Goal: Task Accomplishment & Management: Complete application form

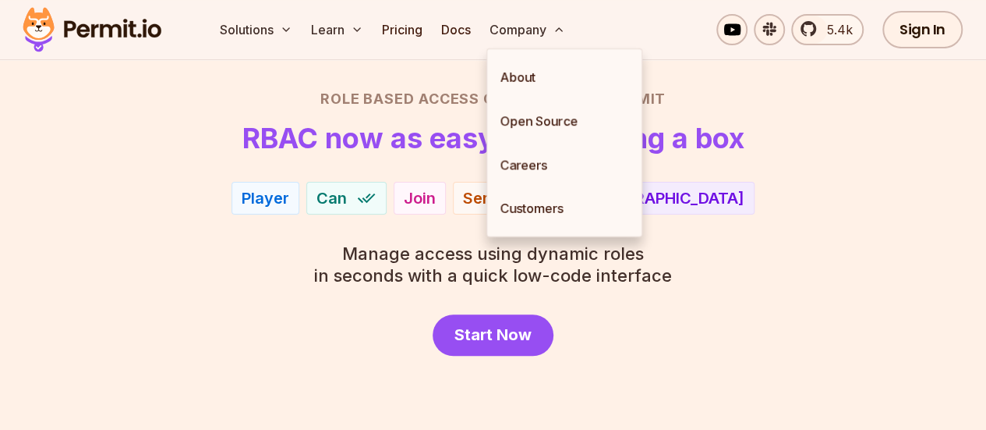
scroll to position [107, 0]
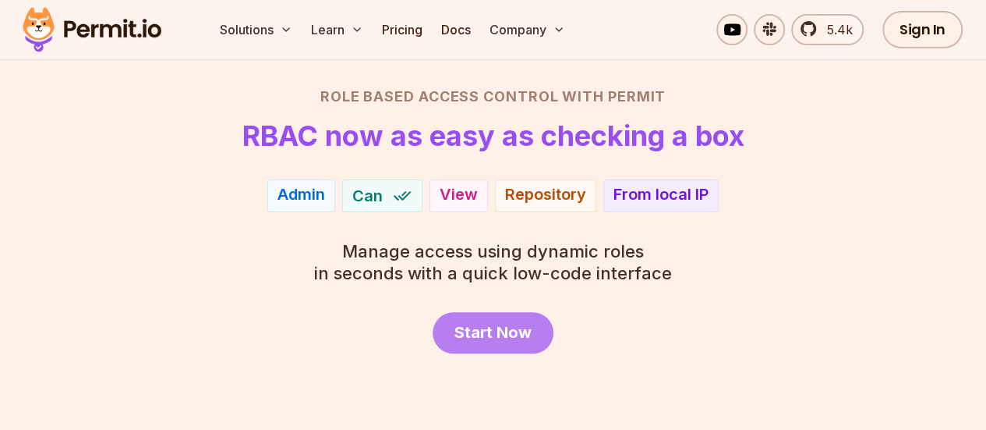
click at [504, 328] on span "Start Now" at bounding box center [493, 332] width 77 height 22
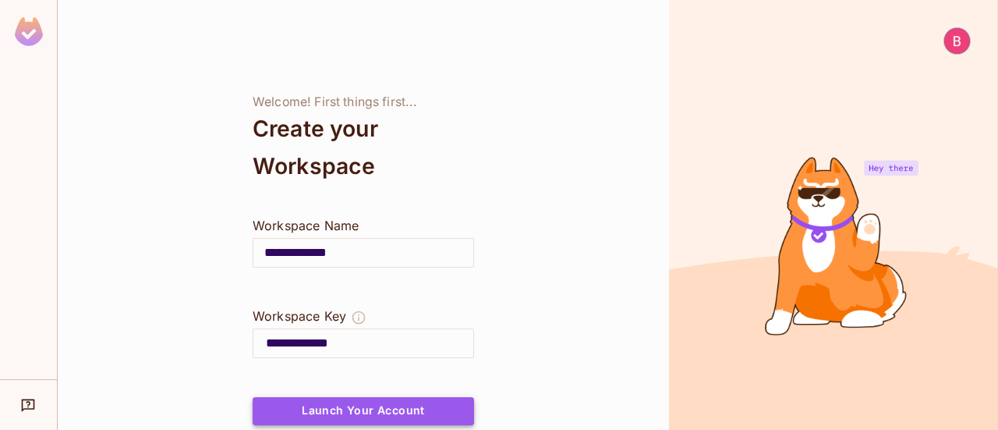
click at [422, 405] on button "Launch Your Account" at bounding box center [363, 411] width 221 height 28
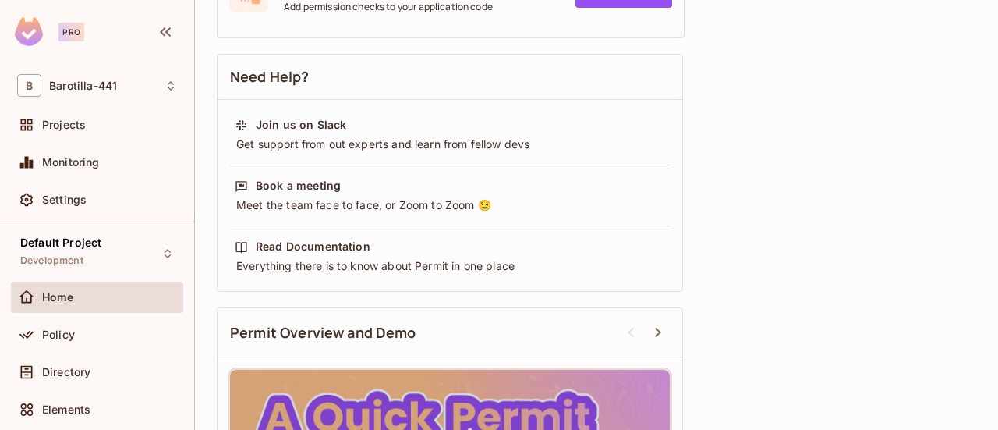
scroll to position [678, 0]
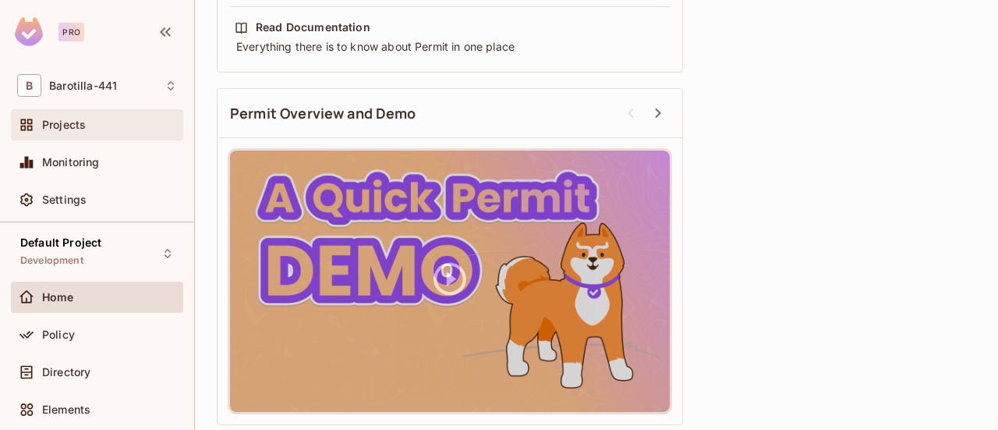
click at [131, 133] on div "Projects" at bounding box center [97, 124] width 172 height 31
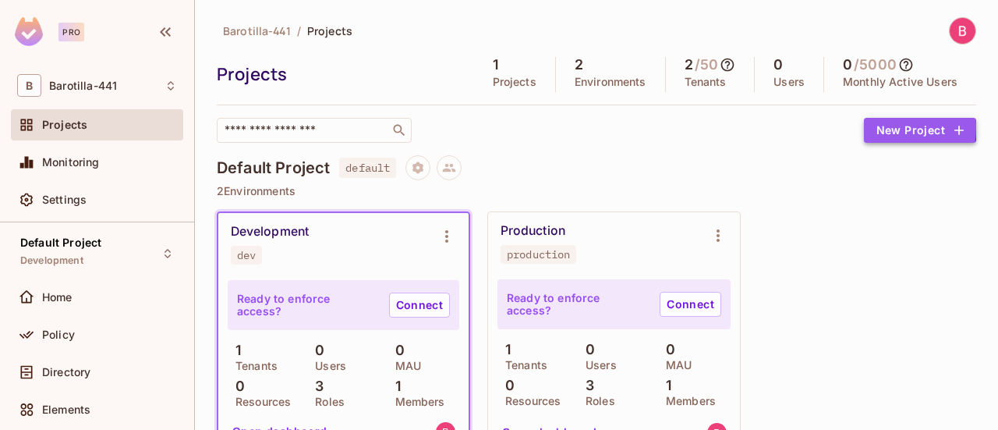
click at [867, 127] on button "New Project" at bounding box center [920, 130] width 112 height 25
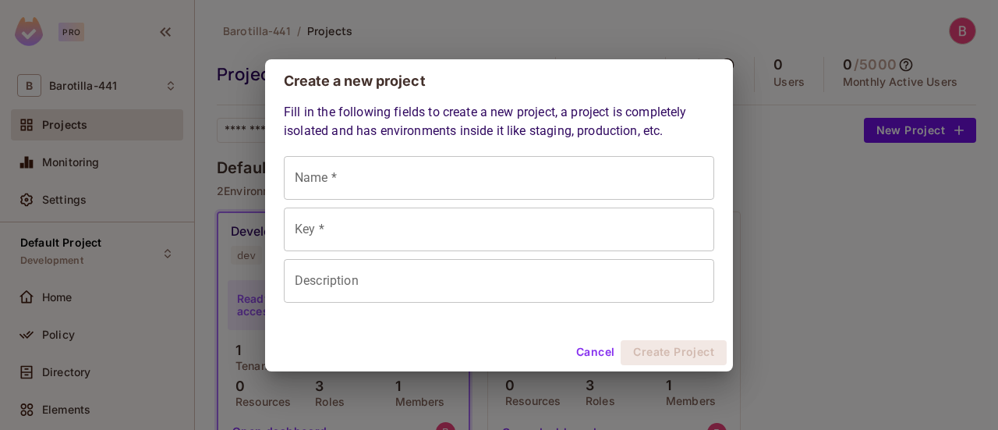
click at [843, 167] on div "Create a new project Fill in the following fields to create a new project, a pr…" at bounding box center [499, 215] width 998 height 430
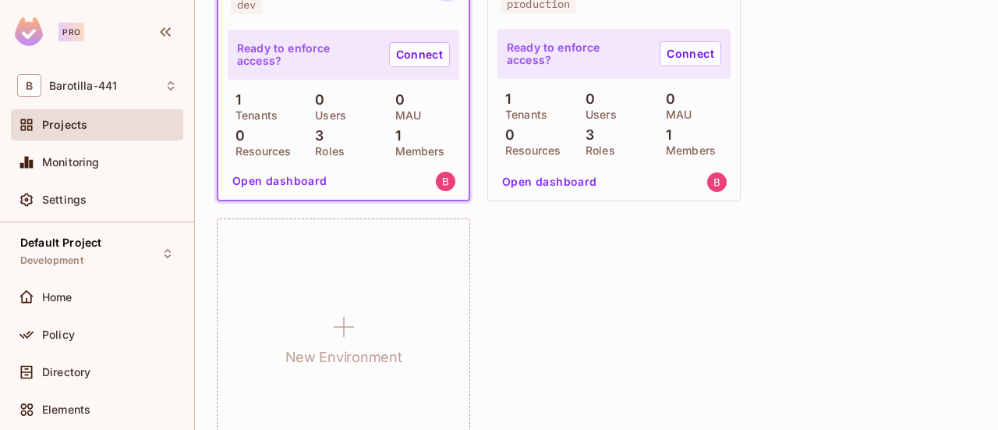
scroll to position [251, 0]
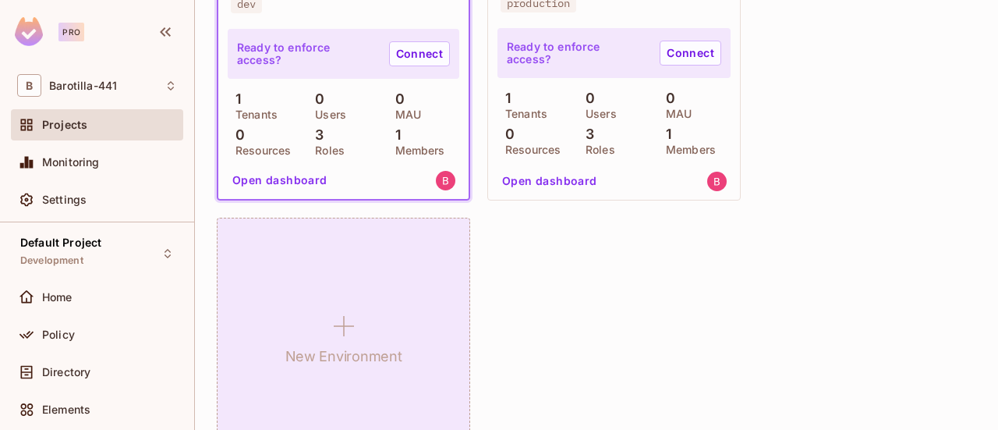
click at [345, 346] on h1 "New Environment" at bounding box center [343, 356] width 117 height 23
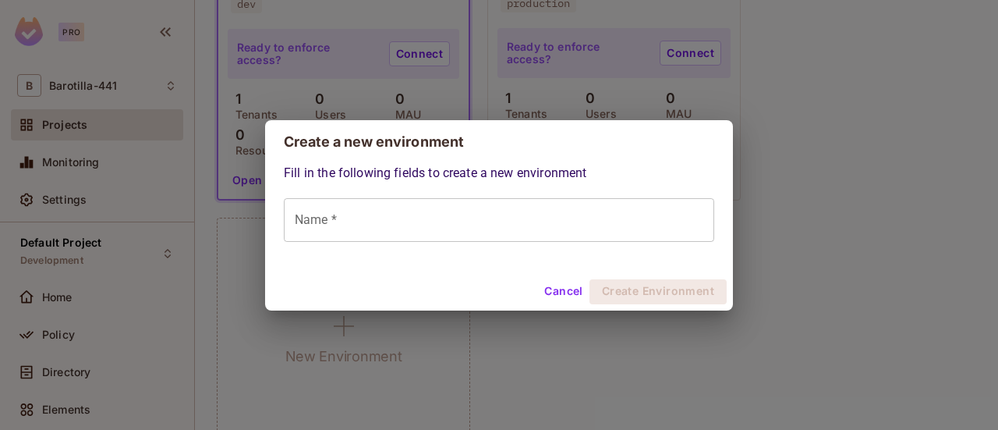
click at [567, 289] on button "Cancel" at bounding box center [563, 291] width 51 height 25
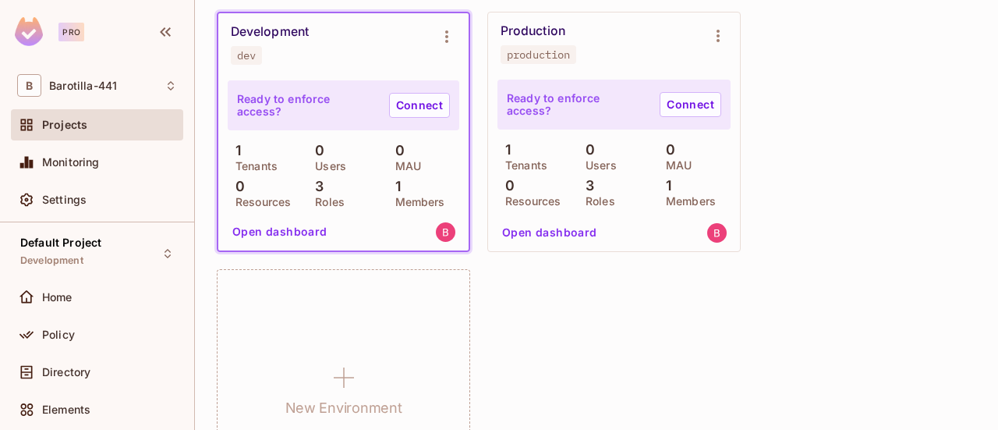
scroll to position [199, 0]
click at [168, 36] on icon "button" at bounding box center [165, 32] width 19 height 19
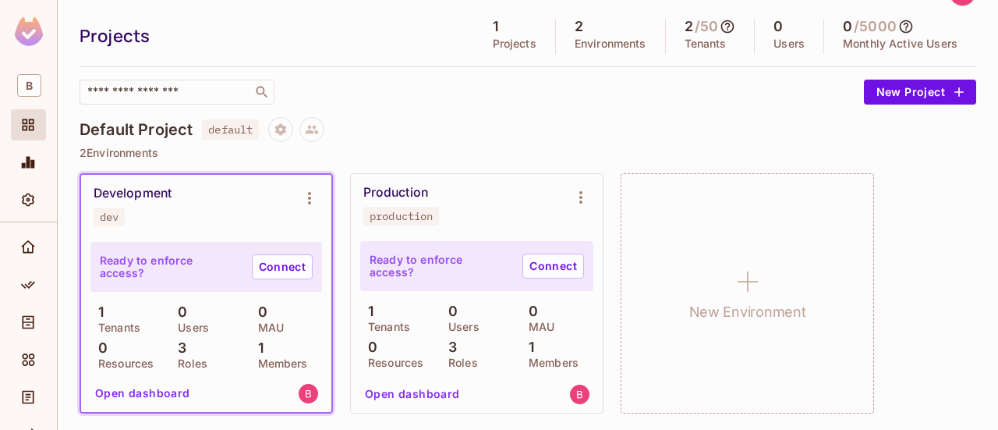
scroll to position [0, 0]
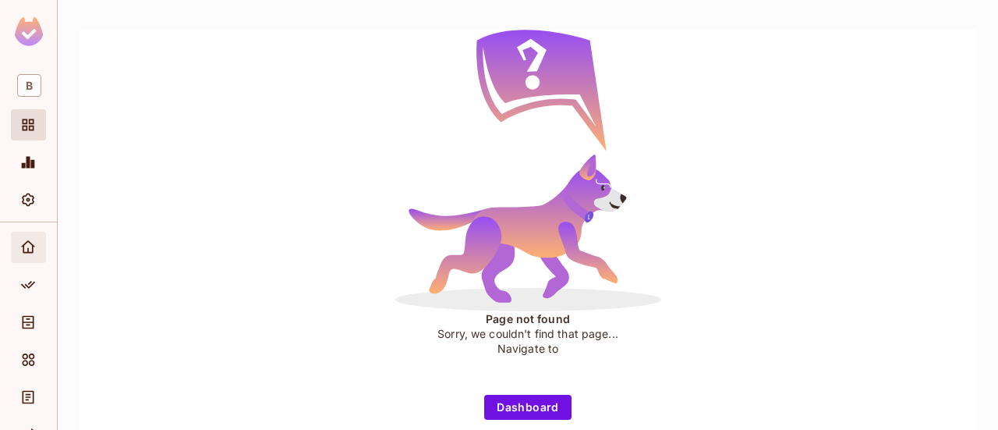
drag, startPoint x: 0, startPoint y: 0, endPoint x: 23, endPoint y: 250, distance: 250.6
click at [23, 250] on icon "Home" at bounding box center [28, 246] width 14 height 12
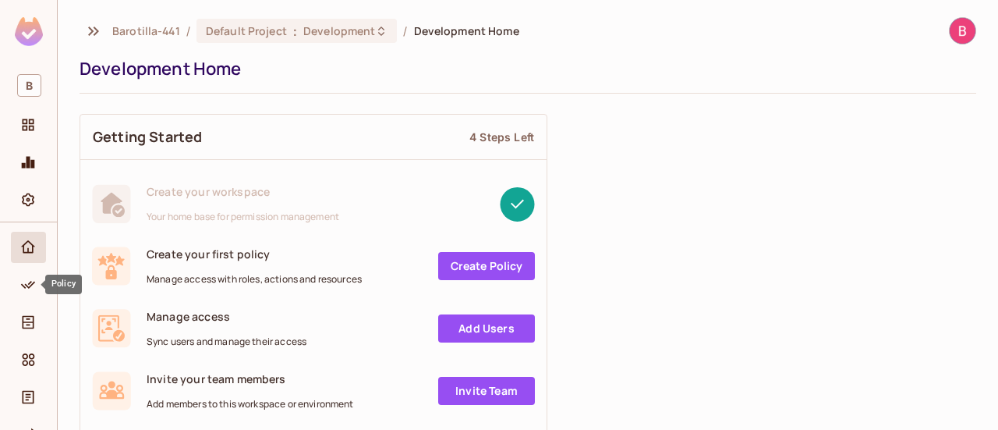
drag, startPoint x: 25, startPoint y: 296, endPoint x: 725, endPoint y: 146, distance: 716.0
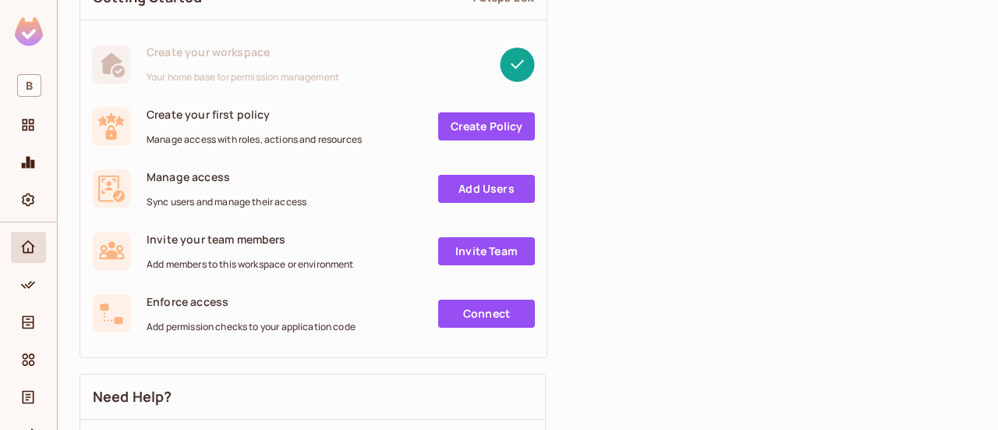
scroll to position [156, 0]
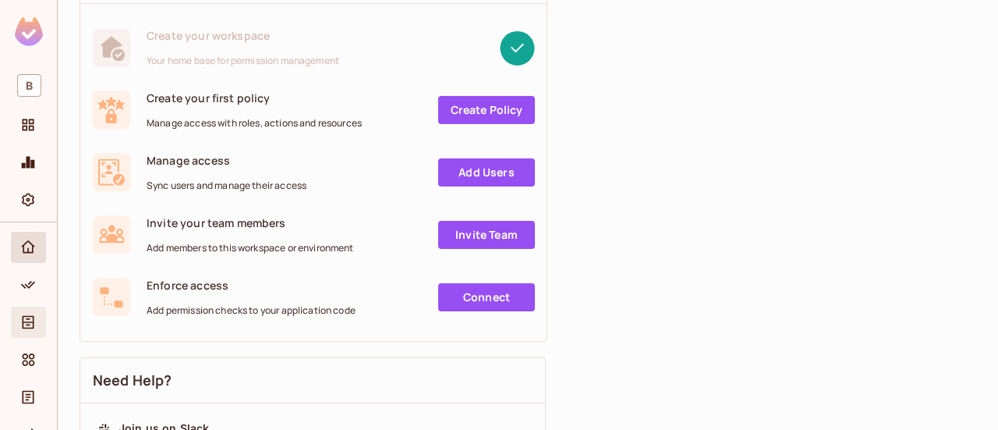
click at [28, 310] on div "Directory" at bounding box center [28, 321] width 35 height 31
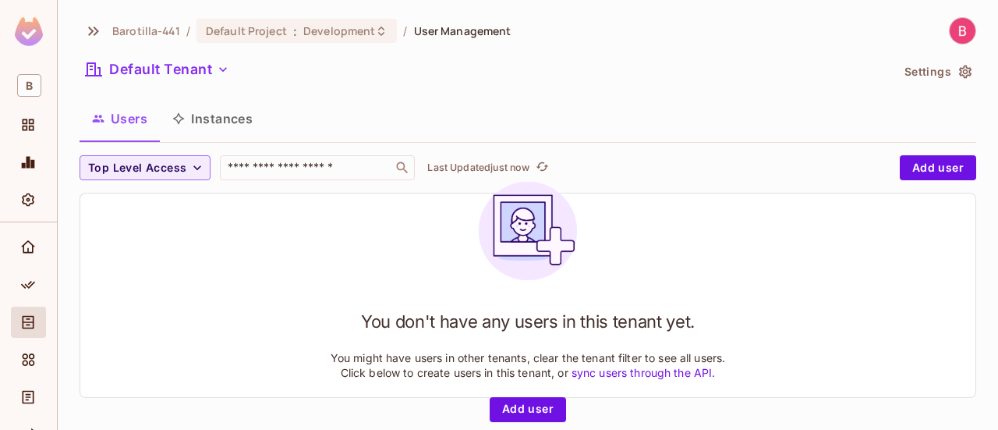
scroll to position [2, 0]
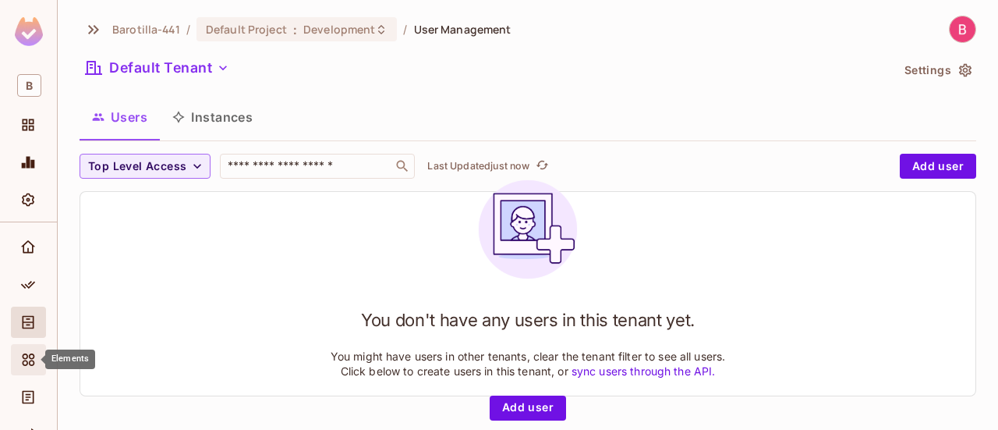
click at [28, 360] on icon "Elements" at bounding box center [28, 360] width 16 height 16
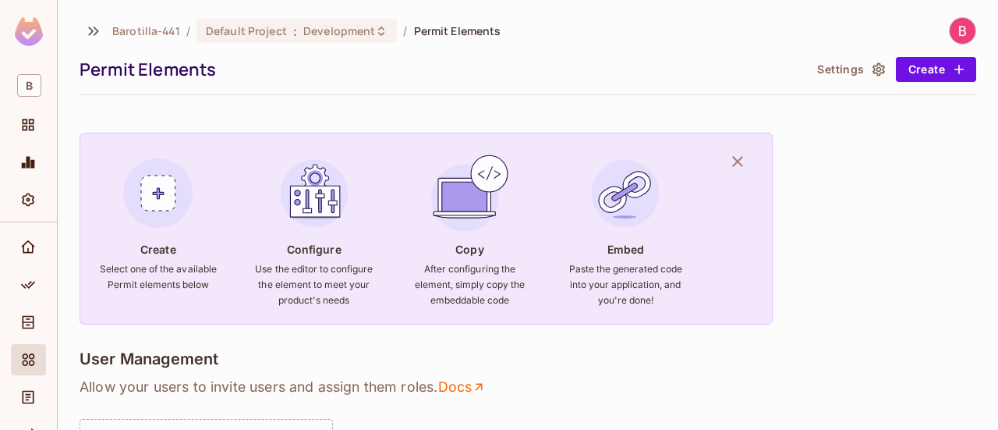
click at [314, 351] on div "User Management" at bounding box center [528, 360] width 897 height 22
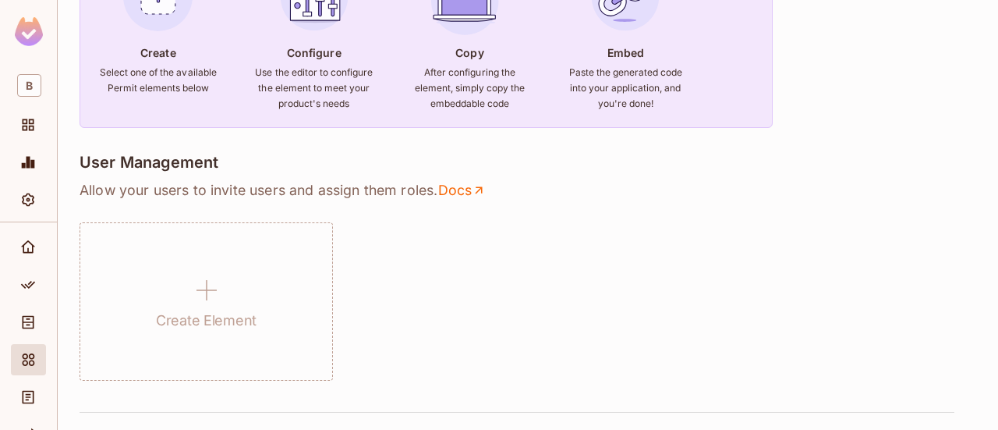
scroll to position [196, 0]
click at [36, 391] on body "B Barotilla-441 / Default Project : Development / Permit Elements Permit Elemen…" at bounding box center [499, 215] width 998 height 430
click at [315, 87] on h6 "Use the editor to configure the element to meet your product's needs" at bounding box center [314, 88] width 119 height 47
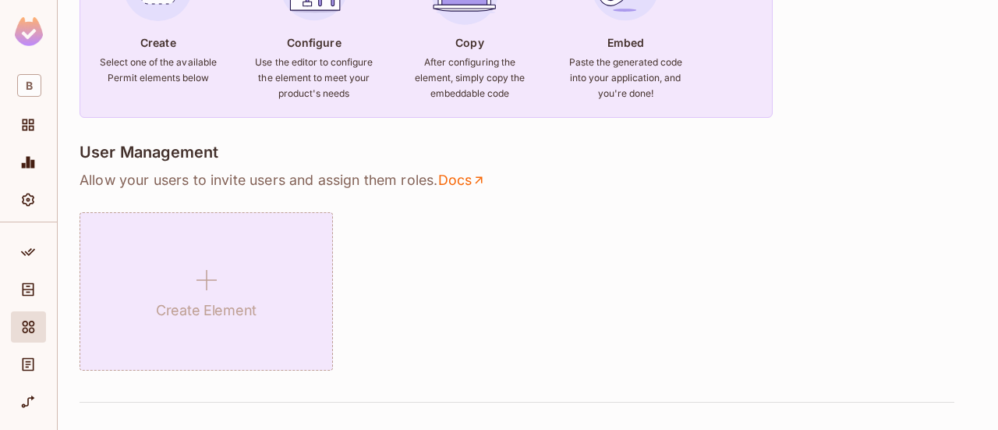
drag, startPoint x: 315, startPoint y: 87, endPoint x: 237, endPoint y: 342, distance: 266.6
click at [237, 342] on div "Create Element" at bounding box center [206, 291] width 253 height 158
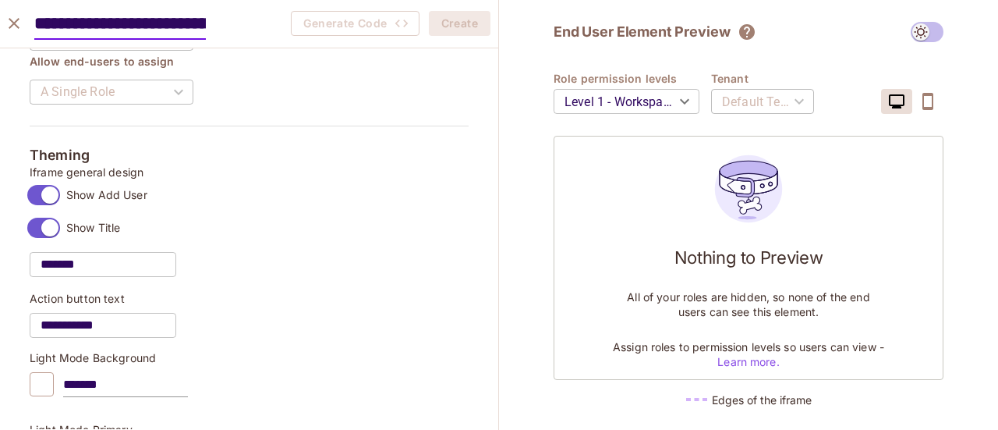
scroll to position [0, 1433]
type input "**********"
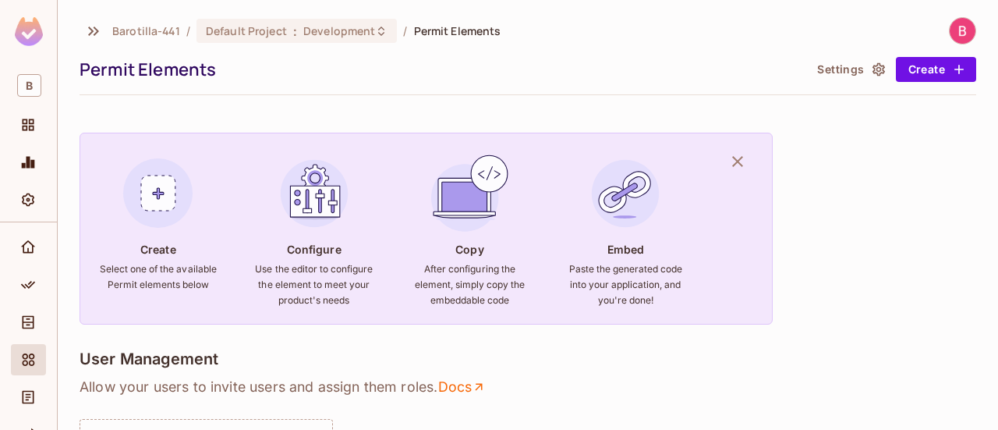
scroll to position [51, 0]
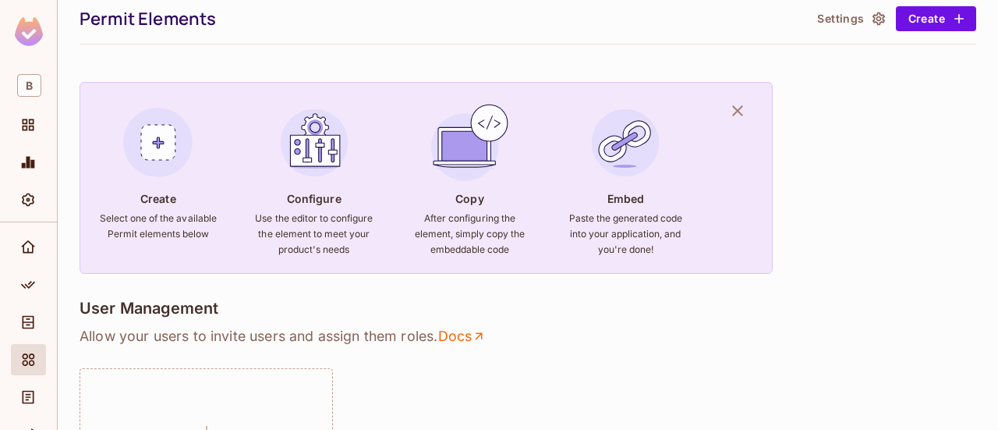
drag, startPoint x: 0, startPoint y: 0, endPoint x: 580, endPoint y: 315, distance: 660.1
drag, startPoint x: 580, startPoint y: 315, endPoint x: 496, endPoint y: 350, distance: 91.2
click at [496, 350] on div "User Management Allow your users to invite users and assign them roles . Docs C…" at bounding box center [528, 413] width 897 height 228
click at [23, 80] on span "B" at bounding box center [29, 85] width 24 height 23
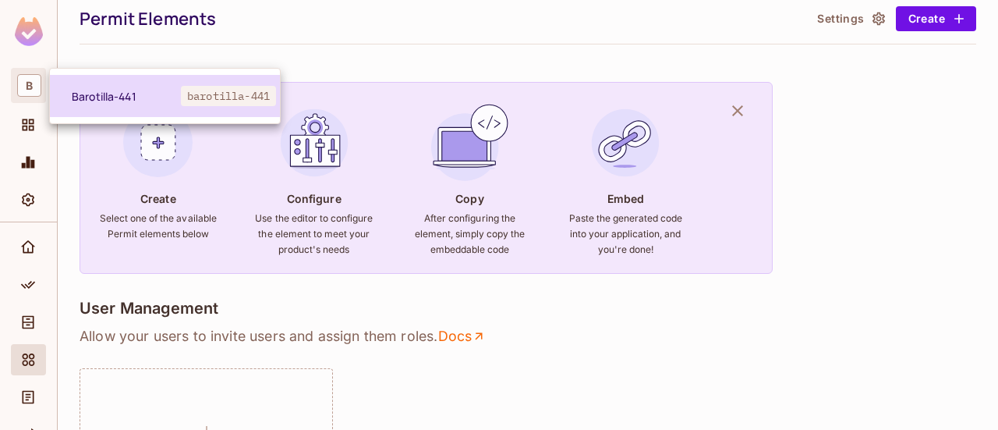
click at [96, 101] on span "Barotilla-441" at bounding box center [126, 96] width 109 height 15
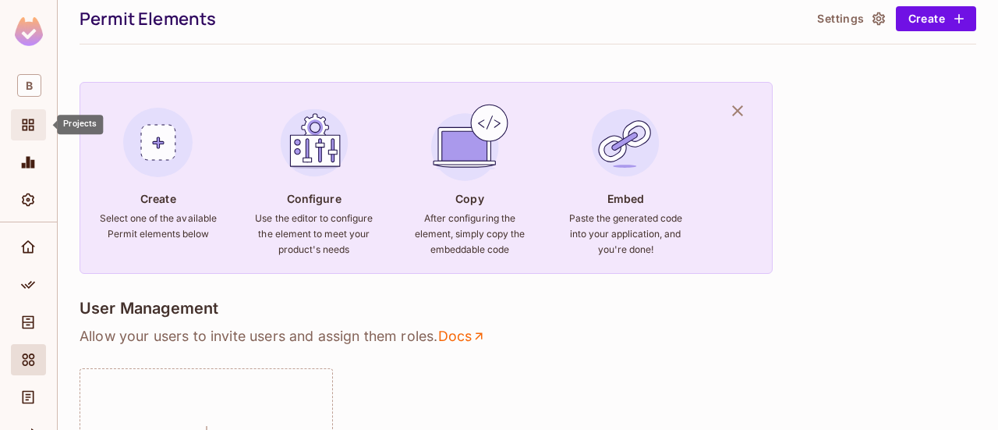
click at [20, 124] on icon "Projects" at bounding box center [28, 125] width 16 height 16
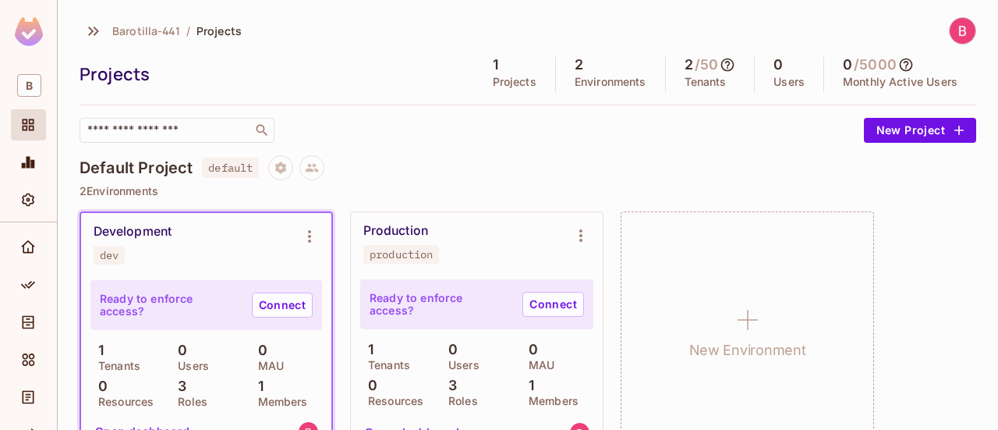
click at [959, 253] on div "Development dev Ready to enforce access? Connect 1 Tenants 0 Users 0 MAU 0 Reso…" at bounding box center [528, 331] width 897 height 240
click at [880, 127] on button "New Project" at bounding box center [920, 130] width 112 height 25
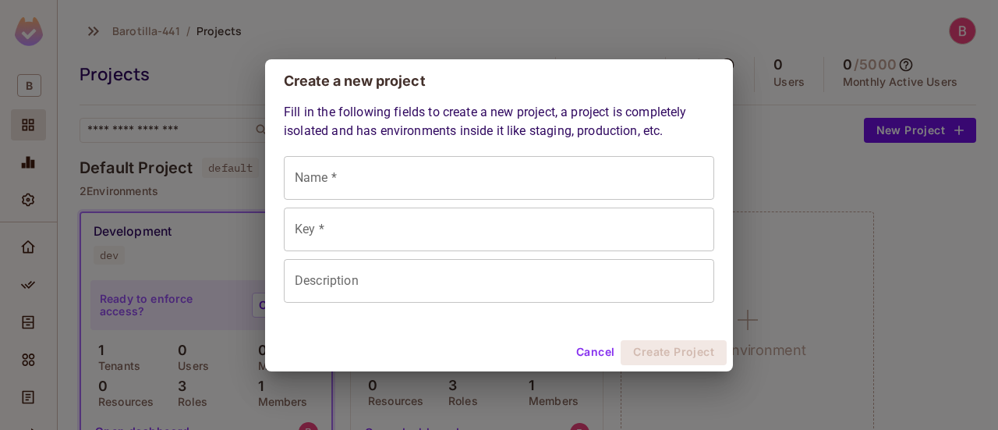
click at [728, 65] on h2 "Create a new project" at bounding box center [499, 81] width 468 height 44
click at [773, 106] on div "Create a new project Fill in the following fields to create a new project, a pr…" at bounding box center [499, 215] width 998 height 430
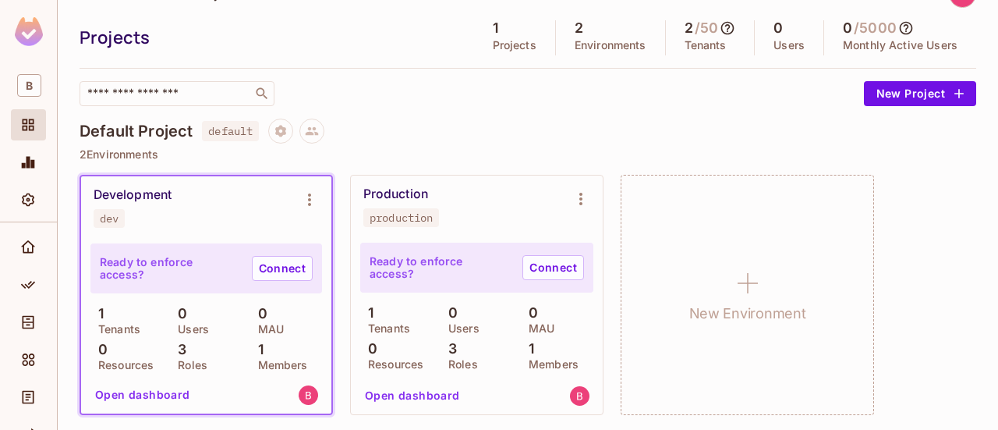
scroll to position [38, 0]
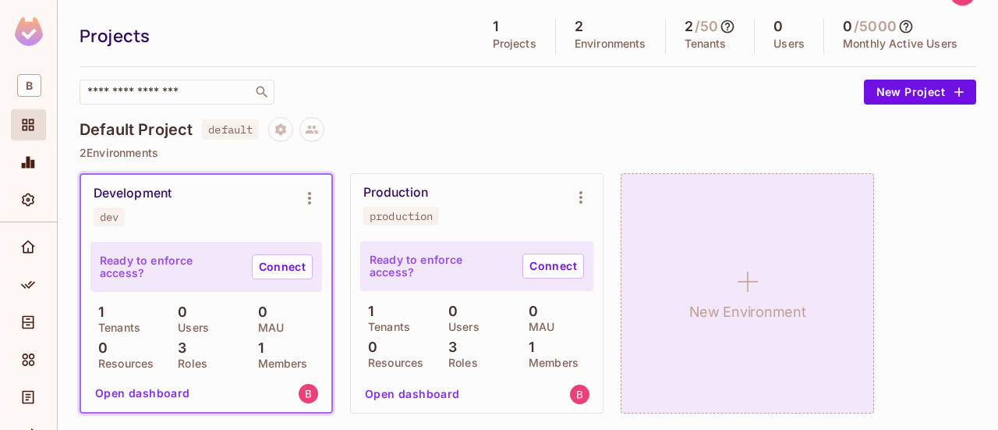
click at [780, 233] on div "New Environment" at bounding box center [747, 293] width 253 height 240
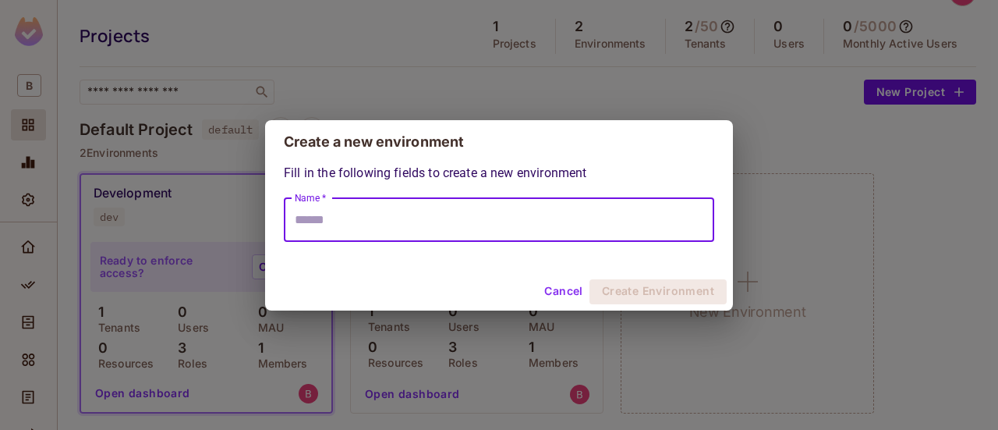
click at [568, 209] on input "Name *" at bounding box center [499, 220] width 430 height 44
paste input "**********"
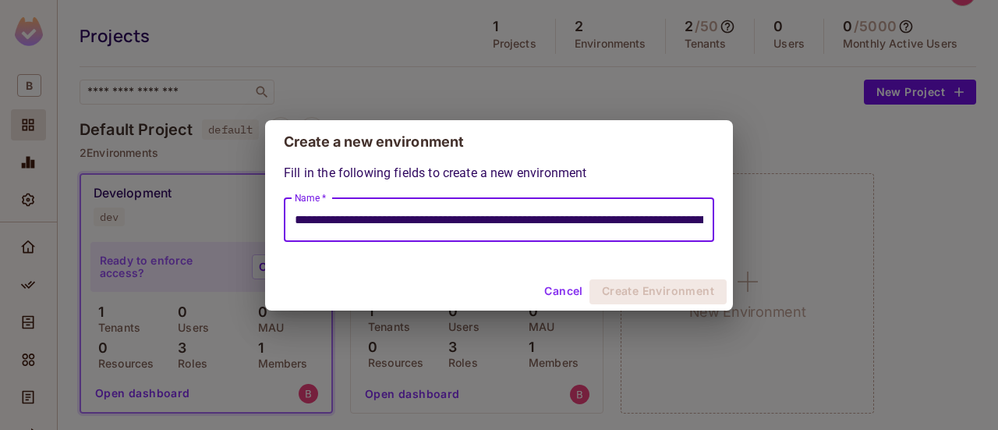
scroll to position [0, 757]
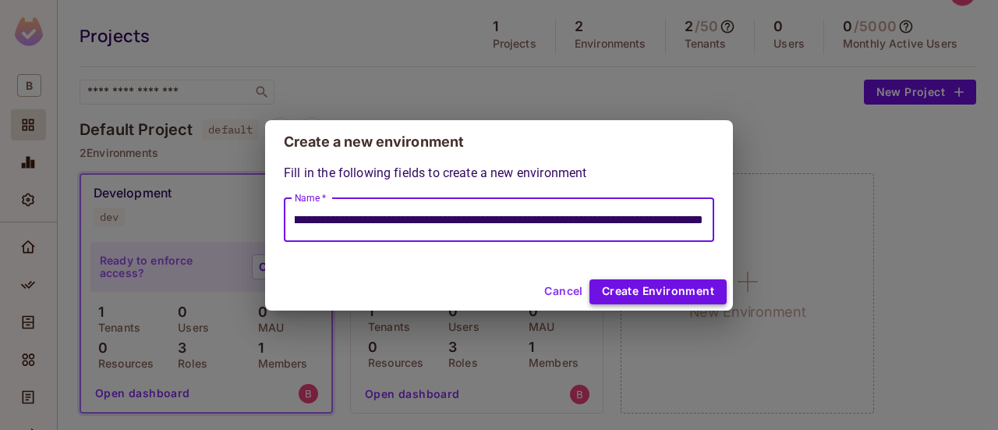
type input "**********"
click at [706, 292] on button "Create Environment" at bounding box center [657, 291] width 137 height 25
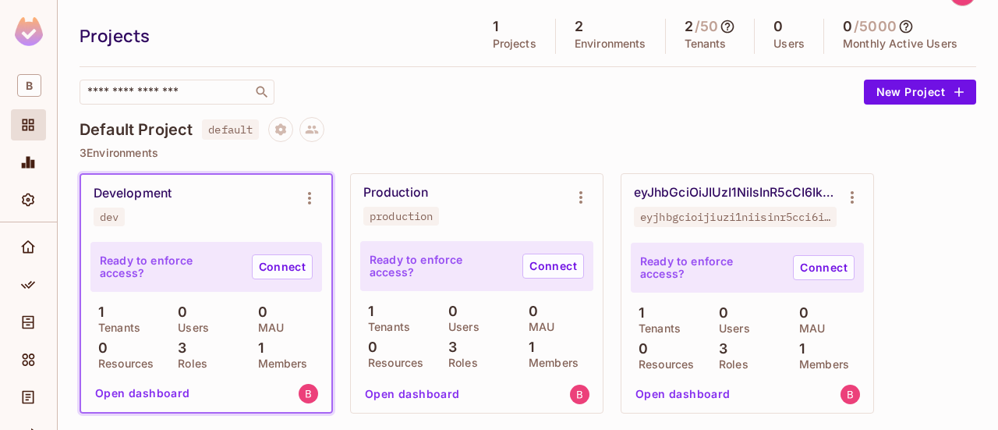
click at [745, 286] on div "Ready to enforce access? Connect" at bounding box center [747, 267] width 233 height 50
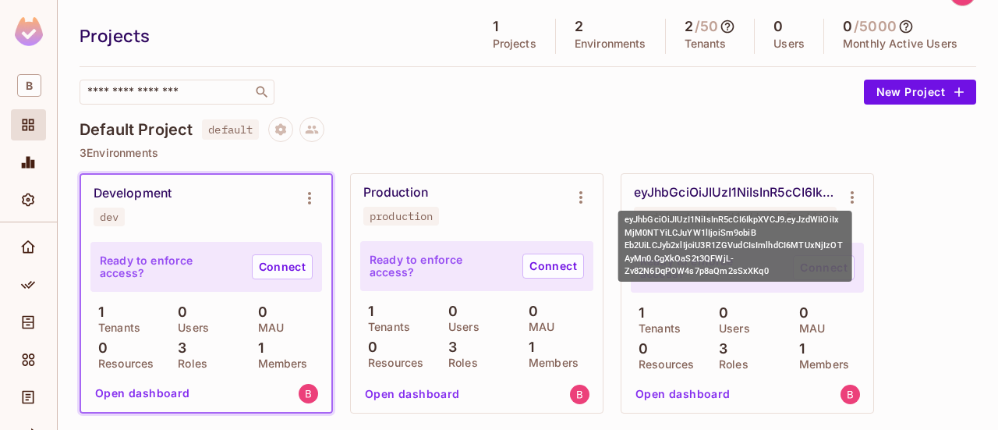
click at [809, 193] on div "eyJhbGciOiJIUzI1NiIsInR5cCI6IkpXVCJ9.eyJzdWIiOiIxMjM0NTYiLCJuYW1lIjoiSm9obiB Eb…" at bounding box center [735, 193] width 203 height 16
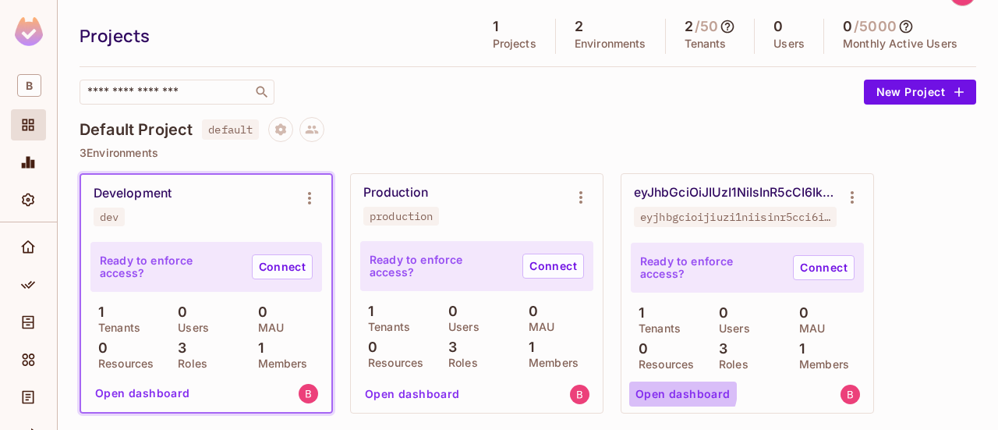
click at [681, 389] on button "Open dashboard" at bounding box center [683, 393] width 108 height 25
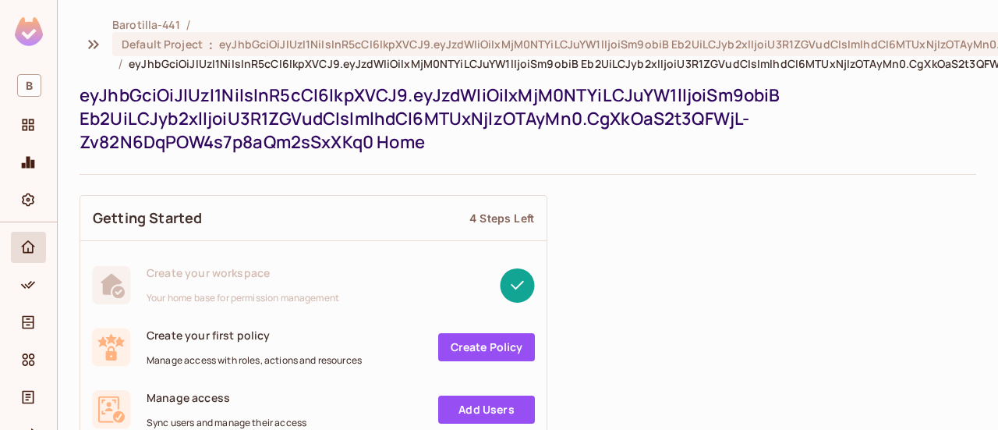
drag, startPoint x: 569, startPoint y: 272, endPoint x: 611, endPoint y: 218, distance: 68.9
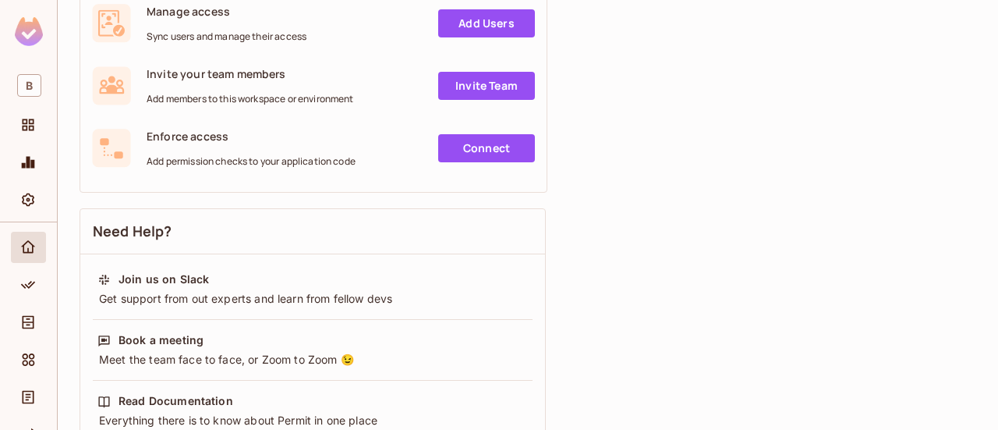
scroll to position [387, 0]
click at [639, 47] on div "Getting Started 4 Steps Left Create your workspace Your home base for permissio…" at bounding box center [528, 302] width 897 height 1005
click at [313, 182] on div "Create your workspace Your home base for permission management Create your firs…" at bounding box center [313, 22] width 466 height 337
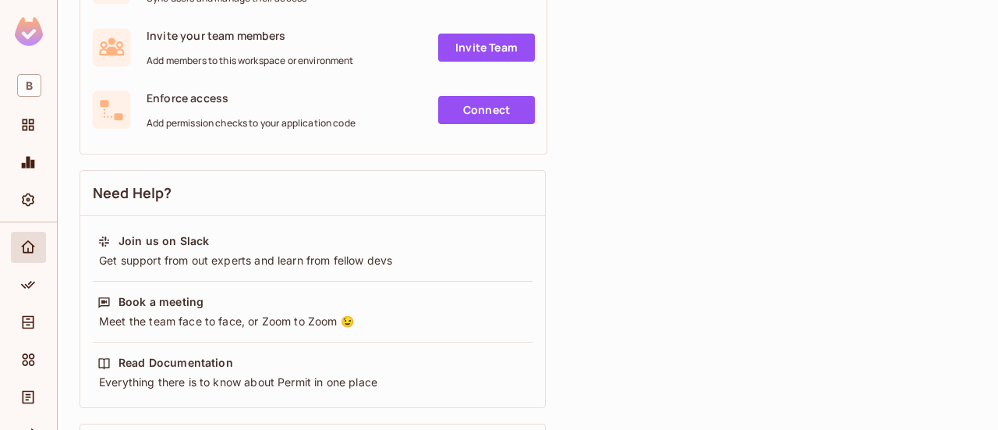
scroll to position [444, 0]
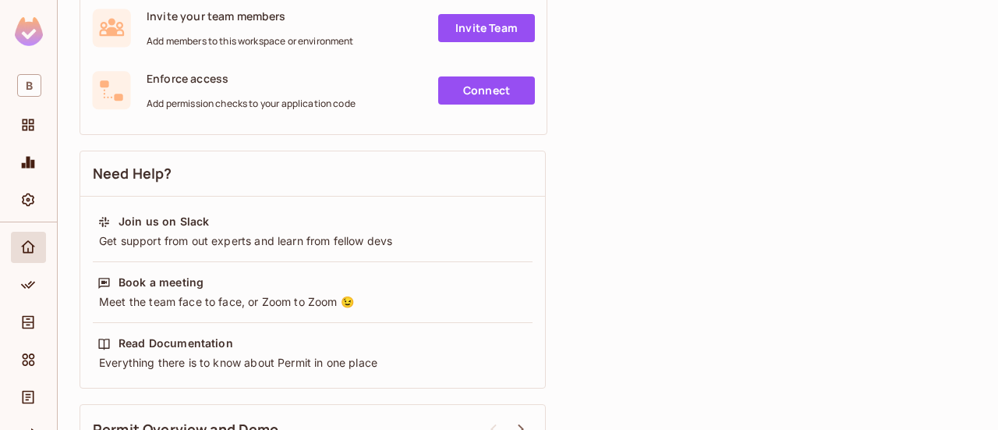
click at [577, 191] on div "Getting Started 4 Steps Left Create your workspace Your home base for permissio…" at bounding box center [528, 245] width 897 height 1005
click at [579, 140] on div "Getting Started 4 Steps Left Create your workspace Your home base for permissio…" at bounding box center [528, 245] width 897 height 1005
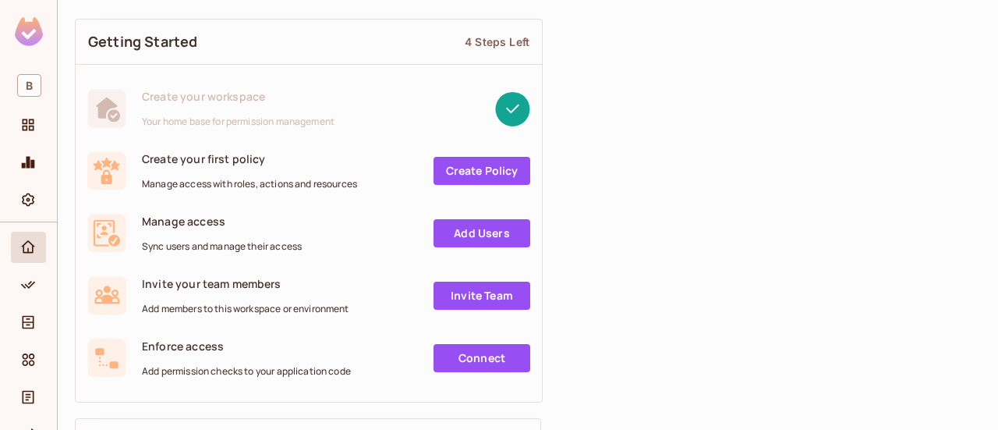
scroll to position [175, 5]
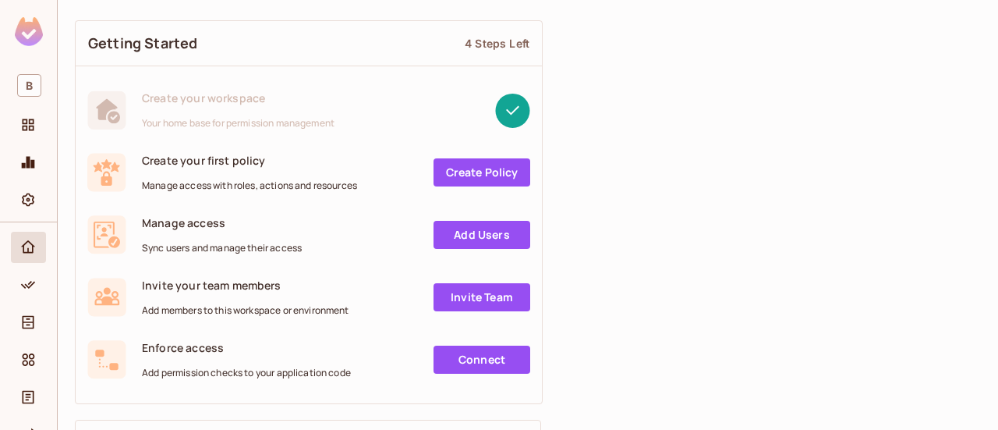
click at [508, 224] on link "Add Users" at bounding box center [482, 235] width 97 height 28
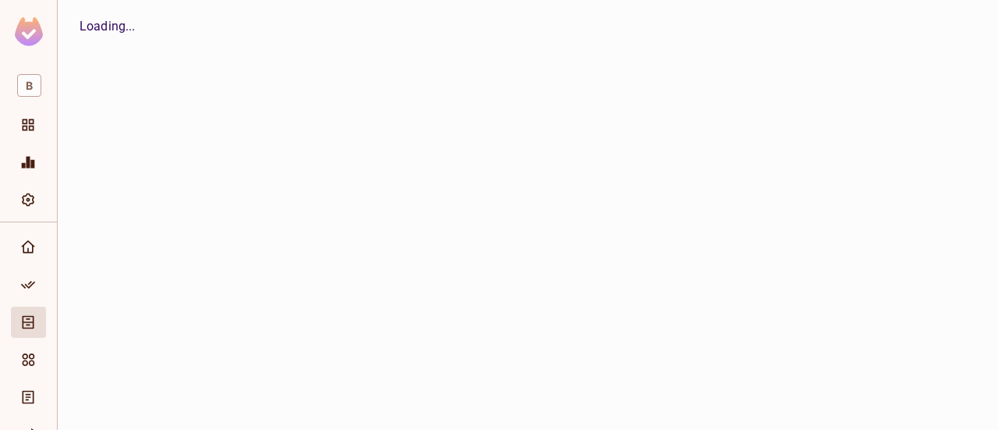
click at [961, 327] on div "Barotilla-441 / Default Project : eyJhbGciOiJIUzI1NiIsInR5cCI6IkpXVCJ9.eyJzdWIi…" at bounding box center [528, 215] width 940 height 430
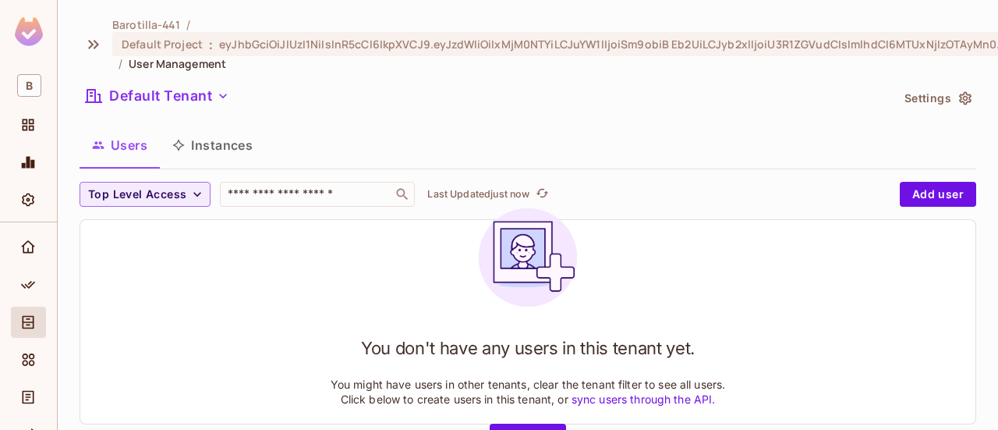
scroll to position [41, 0]
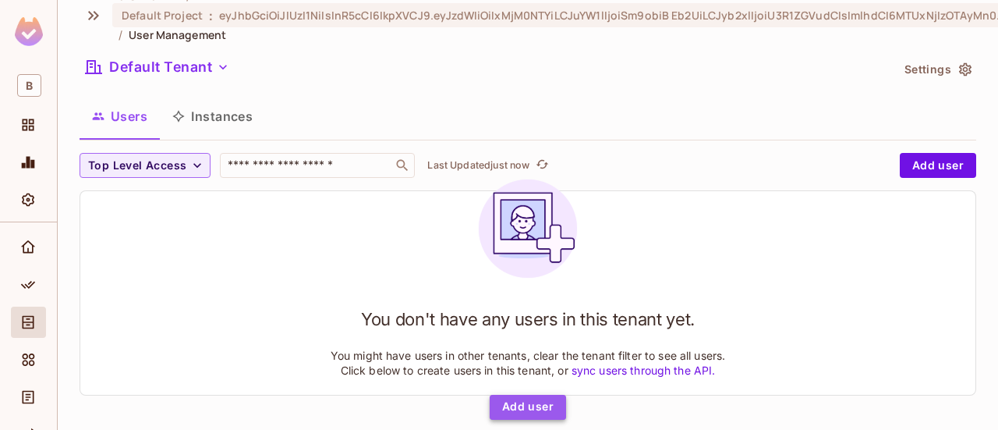
click at [527, 395] on button "Add user" at bounding box center [528, 407] width 76 height 25
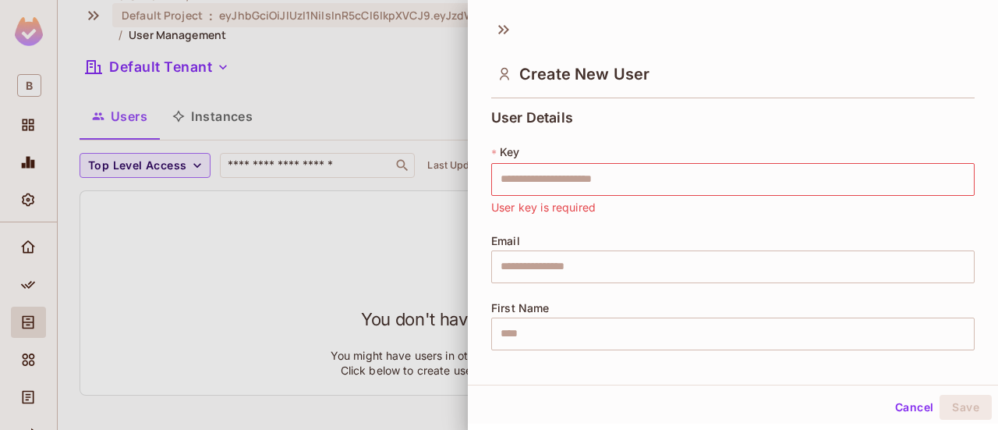
click at [527, 389] on div "Cancel Save" at bounding box center [733, 406] width 530 height 37
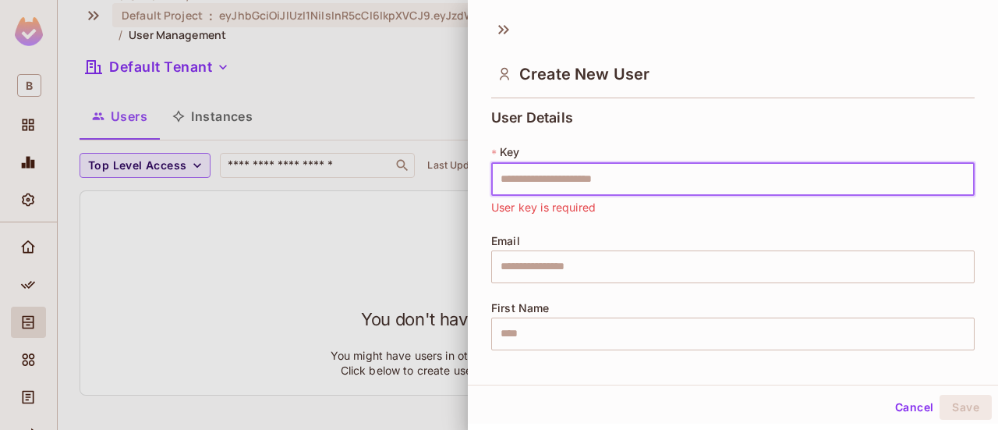
click at [603, 175] on input "text" at bounding box center [732, 179] width 483 height 33
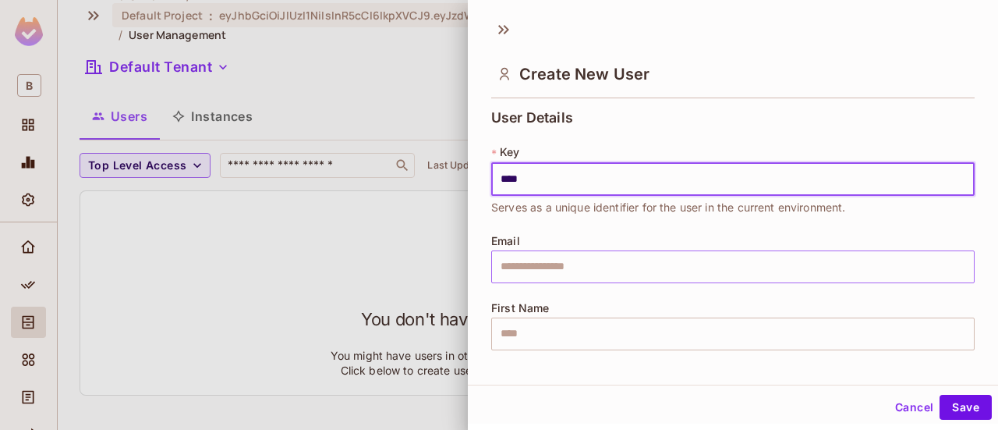
type input "****"
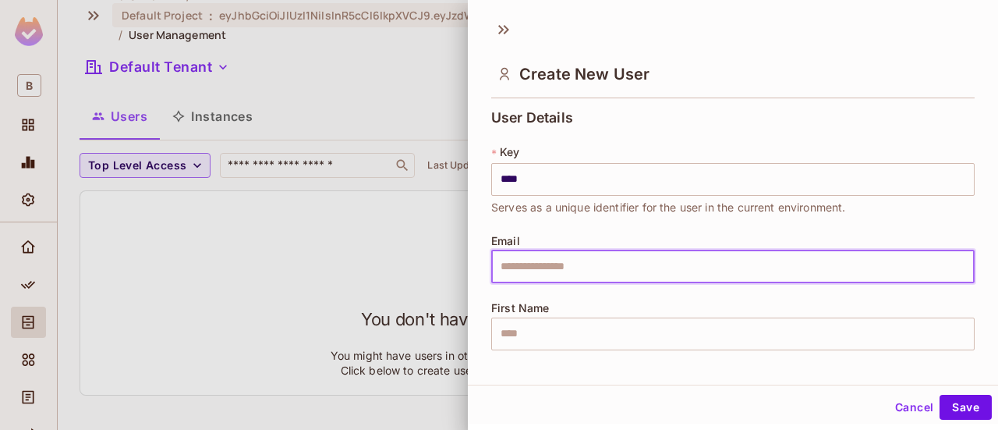
click at [568, 274] on input "text" at bounding box center [732, 266] width 483 height 33
type input "**********"
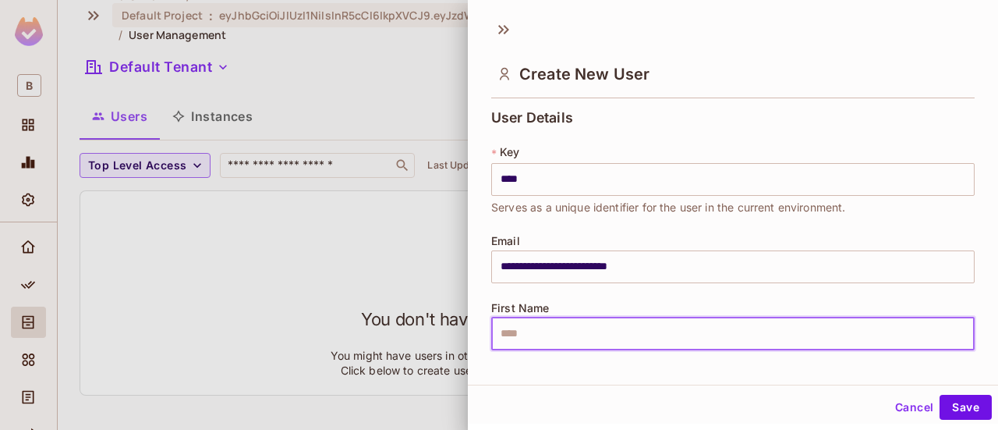
click at [616, 322] on input "text" at bounding box center [732, 333] width 483 height 33
type input "******"
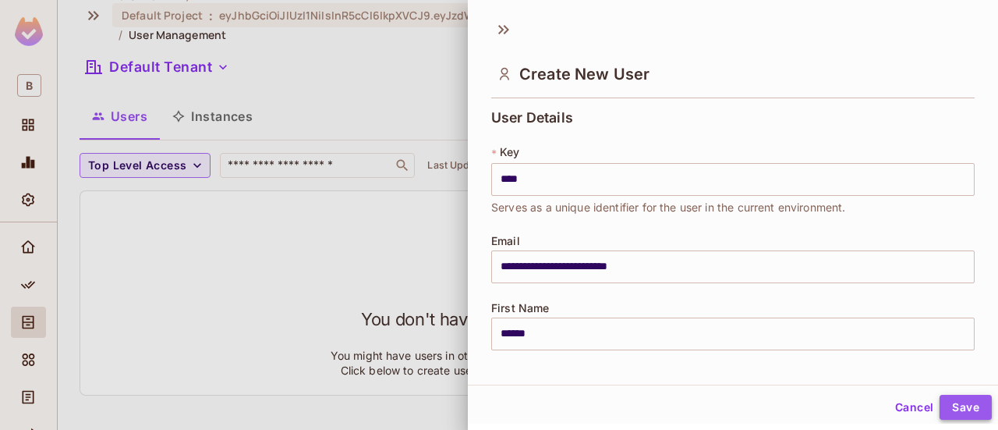
click at [944, 405] on button "Save" at bounding box center [966, 407] width 52 height 25
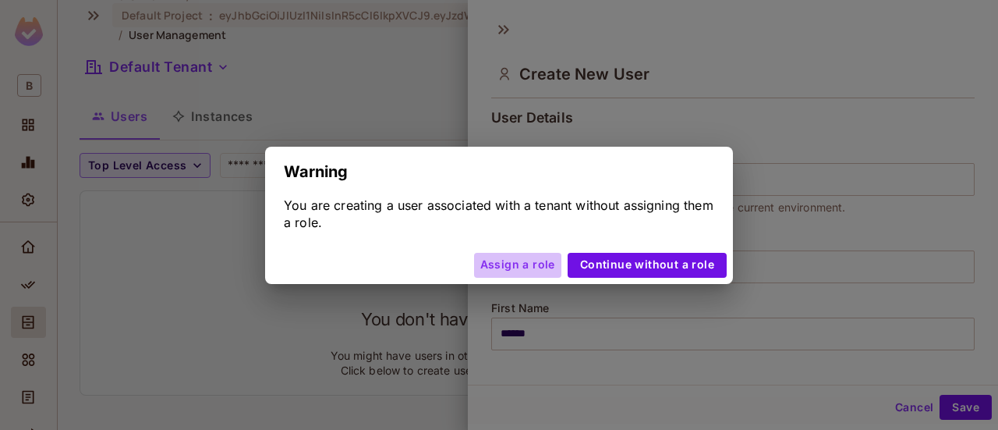
click at [542, 257] on button "Assign a role" at bounding box center [517, 265] width 87 height 25
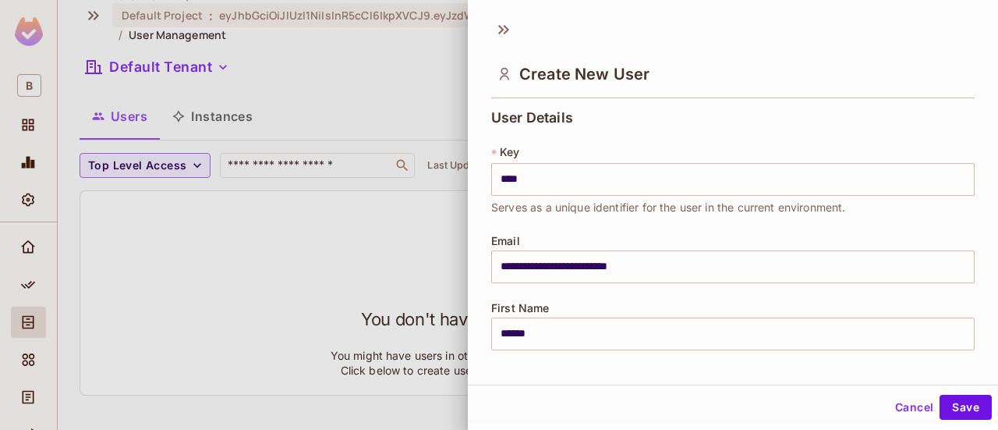
click at [786, 85] on div "Create New User" at bounding box center [732, 73] width 483 height 51
click at [958, 412] on button "Save" at bounding box center [966, 407] width 52 height 25
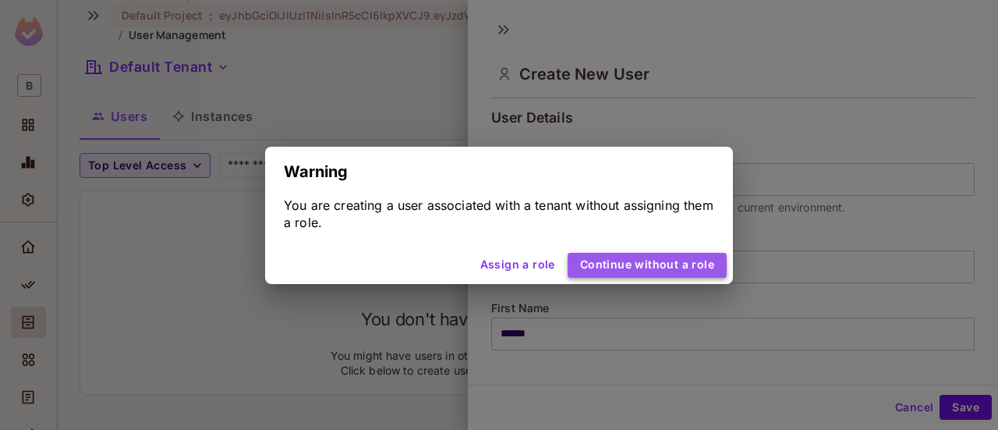
click at [674, 253] on button "Continue without a role" at bounding box center [647, 265] width 159 height 25
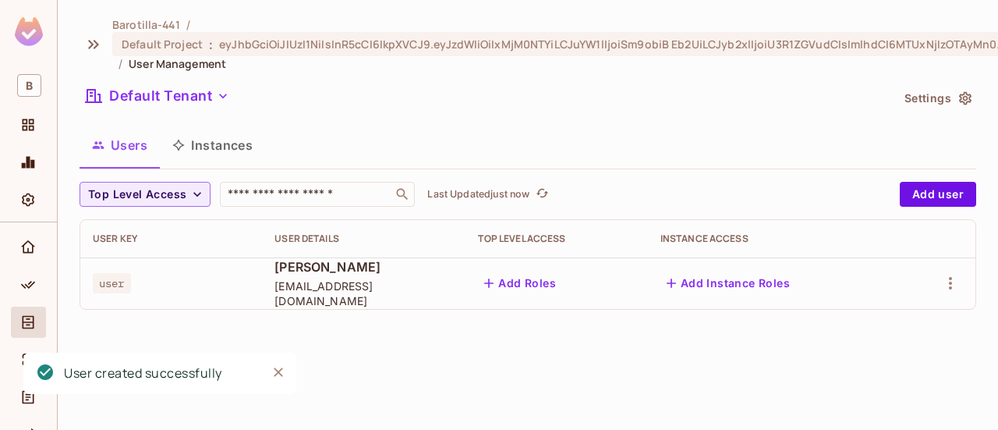
scroll to position [0, 0]
click at [720, 9] on div "Barotilla-441 / Default Project : eyJhbGciOiJIUzI1NiIsInR5cCI6IkpXVCJ9.eyJzdWIi…" at bounding box center [528, 215] width 940 height 430
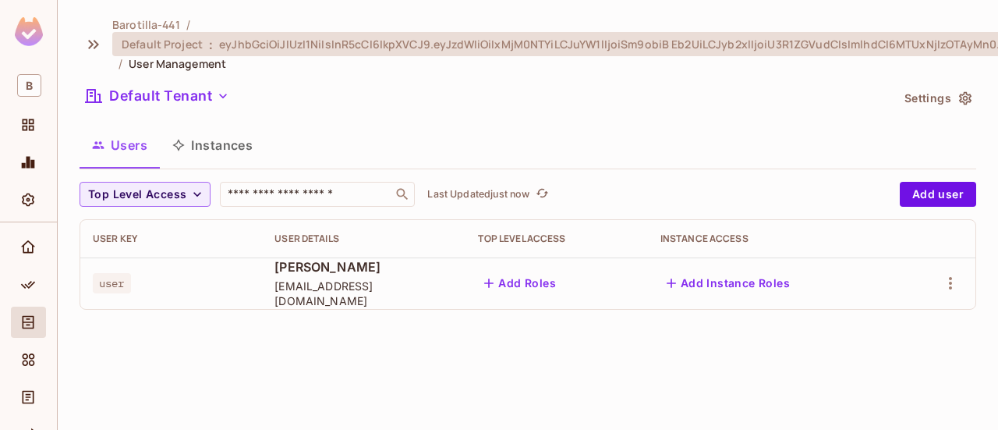
click at [961, 37] on span "eyJhbGciOiJIUzI1NiIsInR5cCI6IkpXVCJ9.eyJzdWIiOiIxMjM0NTYiLCJuYW1lIjoiSm9obiB Eb…" at bounding box center [757, 44] width 1076 height 15
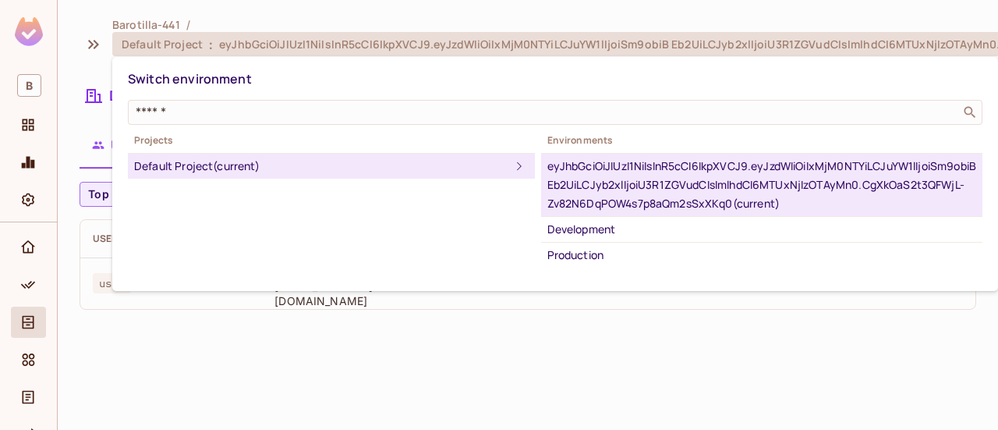
click at [744, 184] on div "eyJhbGciOiJIUzI1NiIsInR5cCI6IkpXVCJ9.eyJzdWIiOiIxMjM0NTYiLCJuYW1lIjoiSm9obiB Eb…" at bounding box center [761, 185] width 429 height 56
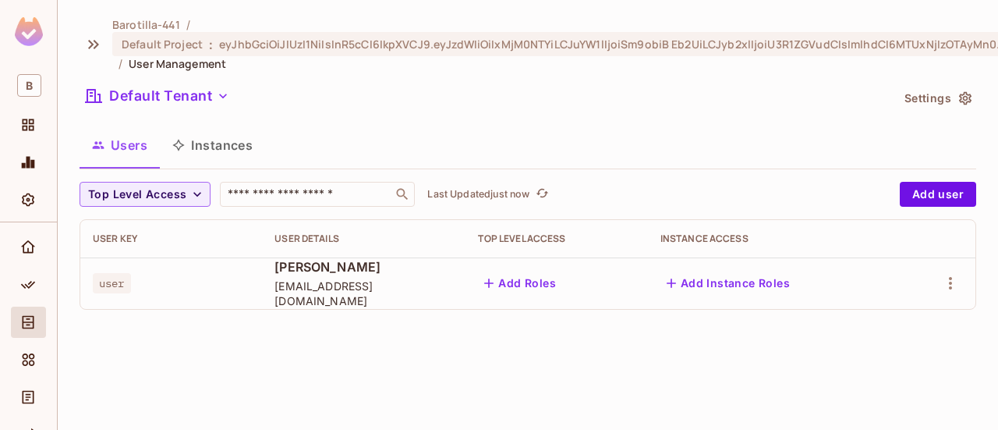
click at [257, 144] on button "Instances" at bounding box center [212, 145] width 105 height 39
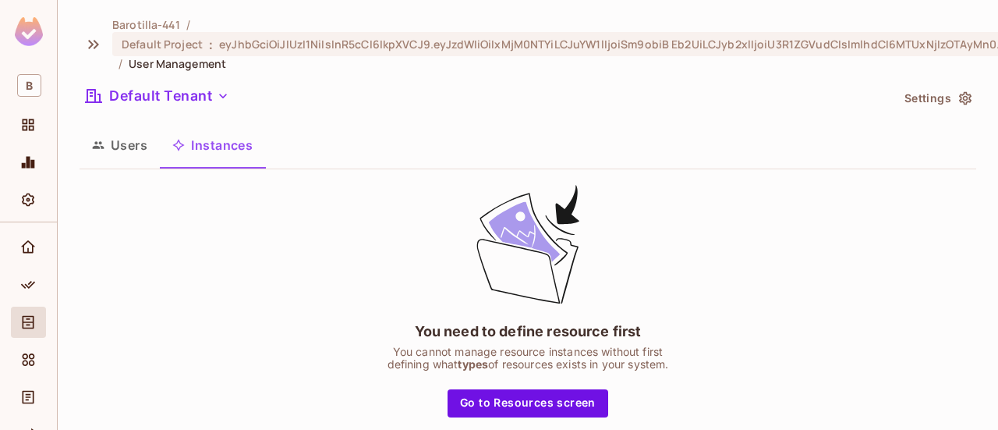
click at [126, 131] on button "Users" at bounding box center [120, 145] width 80 height 39
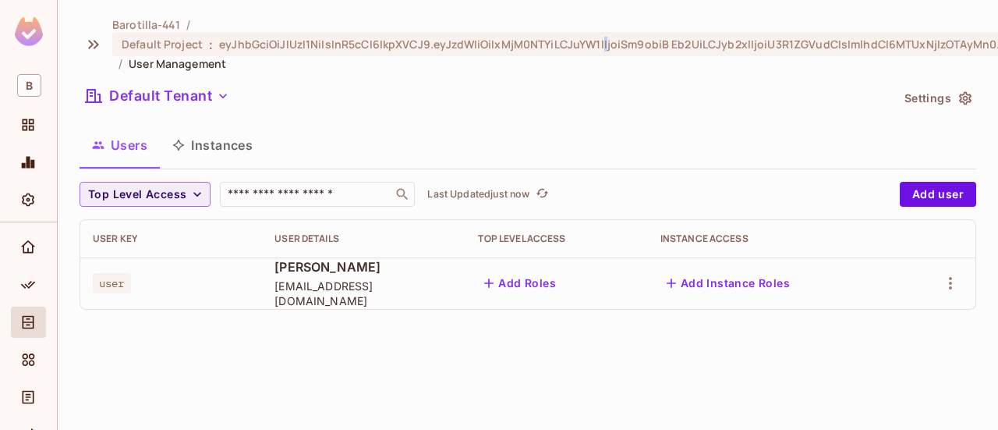
drag, startPoint x: 30, startPoint y: 63, endPoint x: 600, endPoint y: 76, distance: 570.9
click at [600, 76] on div "Barotilla-441 / Default Project : eyJhbGciOiJIUzI1NiIsInR5cCI6IkpXVCJ9.eyJzdWIi…" at bounding box center [528, 169] width 897 height 305
click at [26, 88] on span "B" at bounding box center [29, 85] width 24 height 23
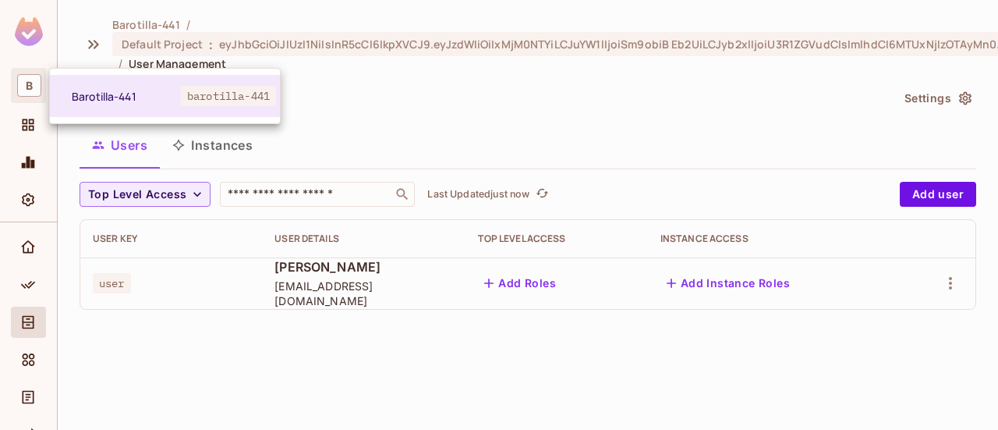
click at [23, 130] on div at bounding box center [499, 215] width 998 height 430
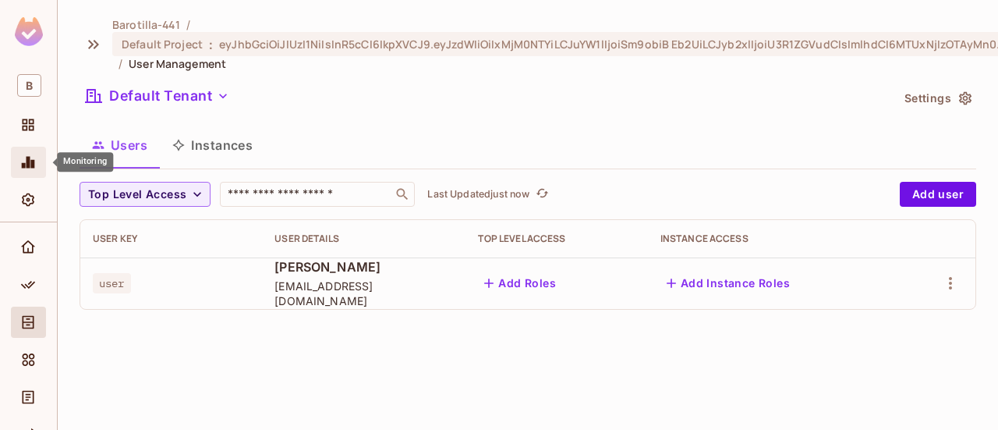
click at [30, 166] on icon "Monitoring" at bounding box center [28, 163] width 13 height 12
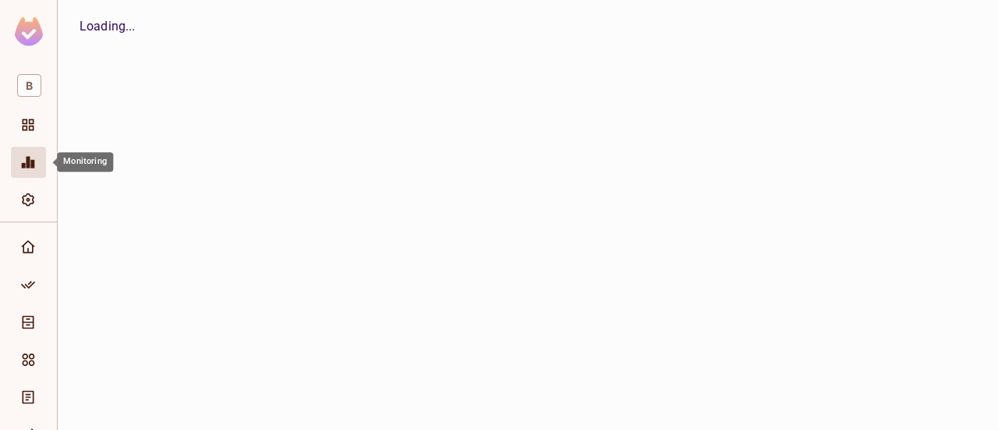
click at [961, 255] on div "Barotilla-441 / Default Project : eyJhbGciOiJIUzI1NiIsInR5cCI6IkpXVCJ9.eyJzdWIi…" at bounding box center [528, 215] width 940 height 430
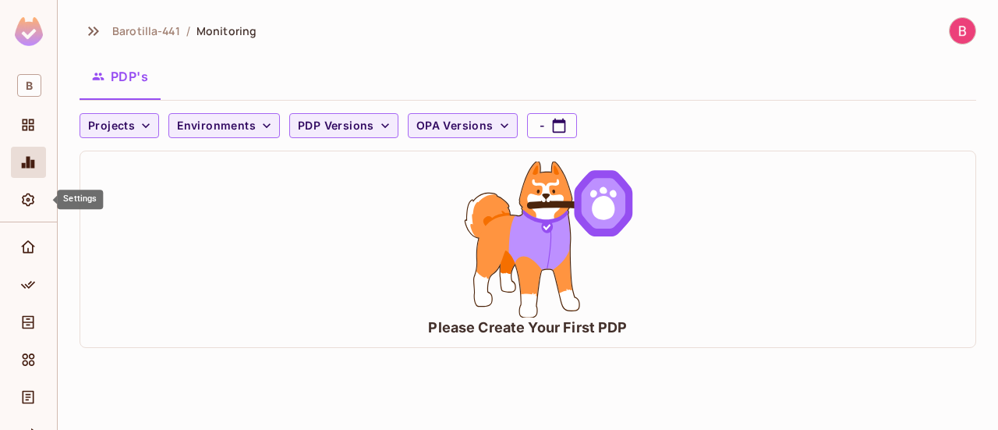
click at [313, 349] on div "Projects Environments PDP Versions OPA Versions - Please Create Your First PDP" at bounding box center [528, 236] width 897 height 247
click at [26, 244] on icon "Home" at bounding box center [28, 247] width 16 height 16
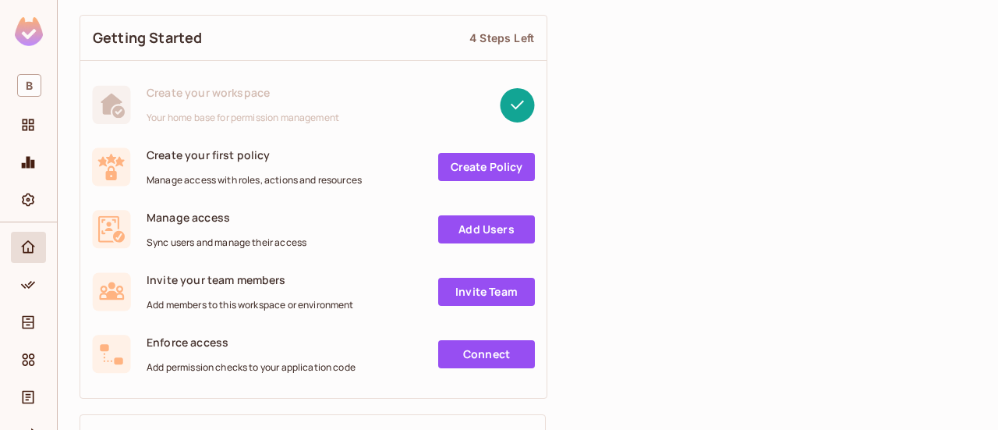
scroll to position [206, 0]
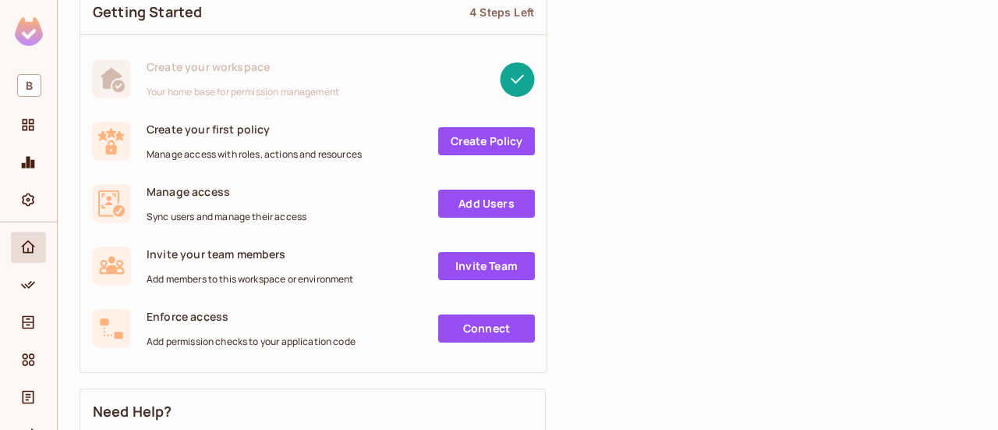
click at [490, 320] on link "Connect" at bounding box center [486, 328] width 97 height 28
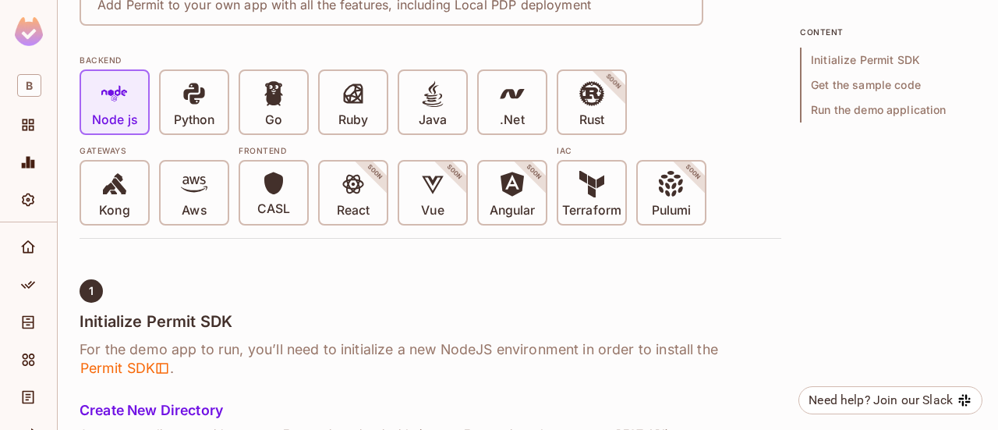
scroll to position [390, 0]
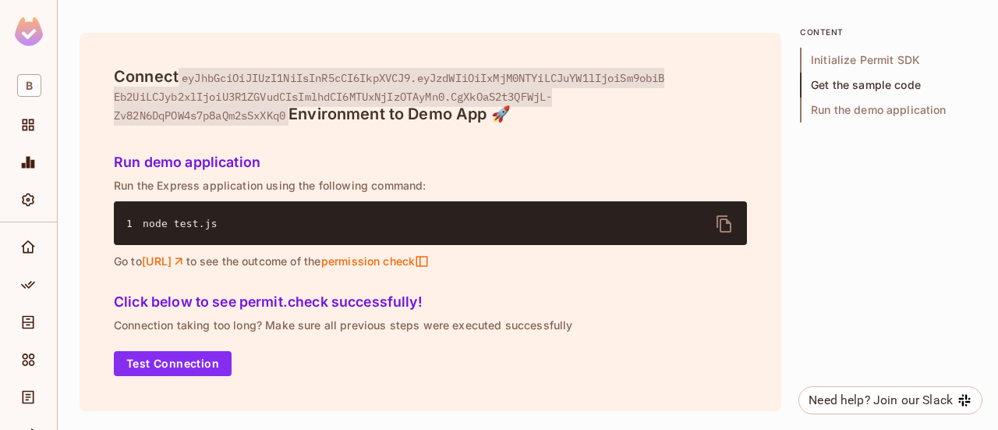
scroll to position [1986, 0]
drag, startPoint x: 554, startPoint y: 168, endPoint x: 566, endPoint y: 143, distance: 27.2
click at [27, 202] on icon "Settings" at bounding box center [28, 200] width 16 height 16
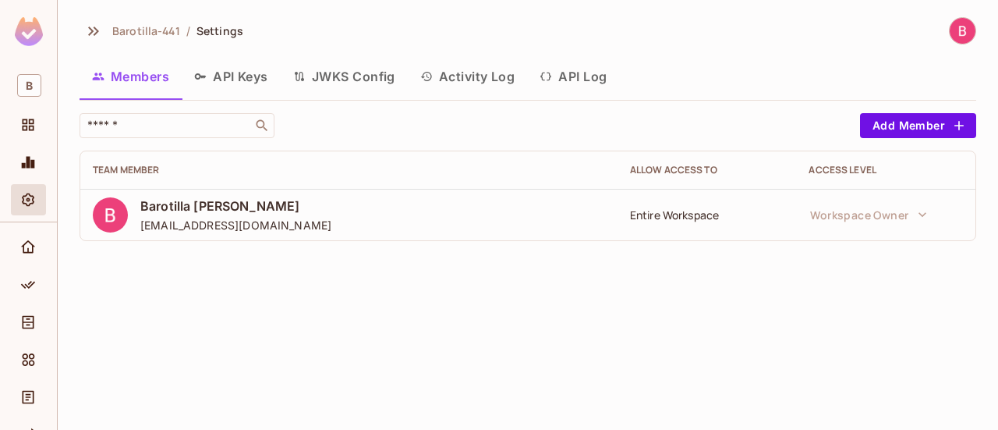
click at [303, 70] on icon "button" at bounding box center [299, 76] width 12 height 12
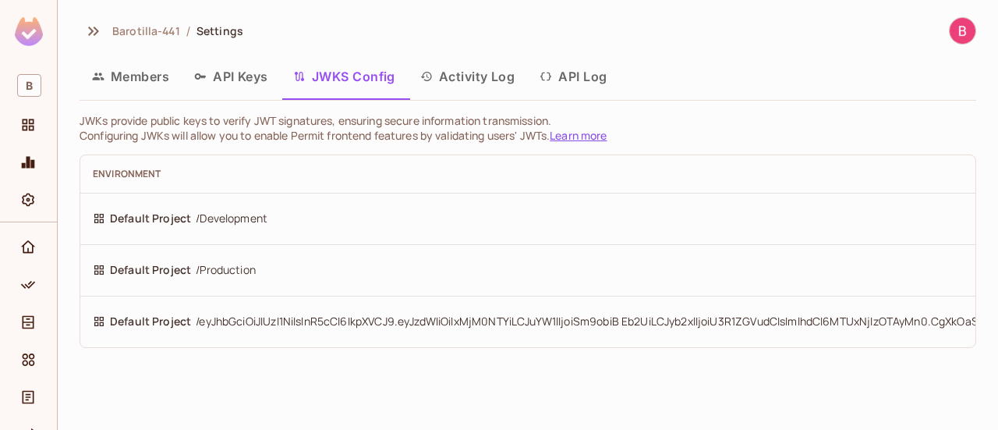
click at [457, 328] on span "/ eyJhbGciOiJIUzI1NiIsInR5cCI6IkpXVCJ9.eyJzdWIiOiIxMjM0NTYiLCJuYW1lIjoiSm9obiB …" at bounding box center [706, 321] width 1021 height 17
click at [458, 330] on td "Default Project / eyJhbGciOiJIUzI1NiIsInR5cCI6IkpXVCJ9.eyJzdWIiOiIxMjM0NTYiLCJu…" at bounding box center [654, 321] width 1149 height 51
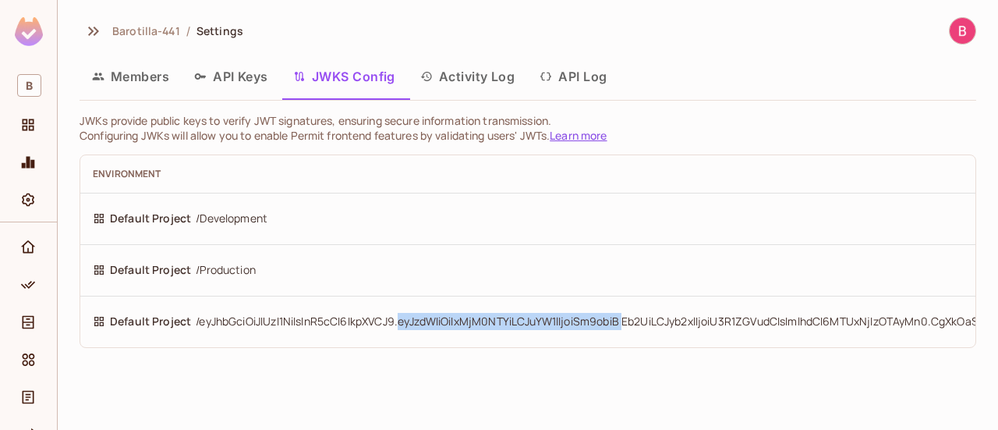
click at [458, 330] on td "Default Project / eyJhbGciOiJIUzI1NiIsInR5cCI6IkpXVCJ9.eyJzdWIiOiIxMjM0NTYiLCJu…" at bounding box center [654, 321] width 1149 height 51
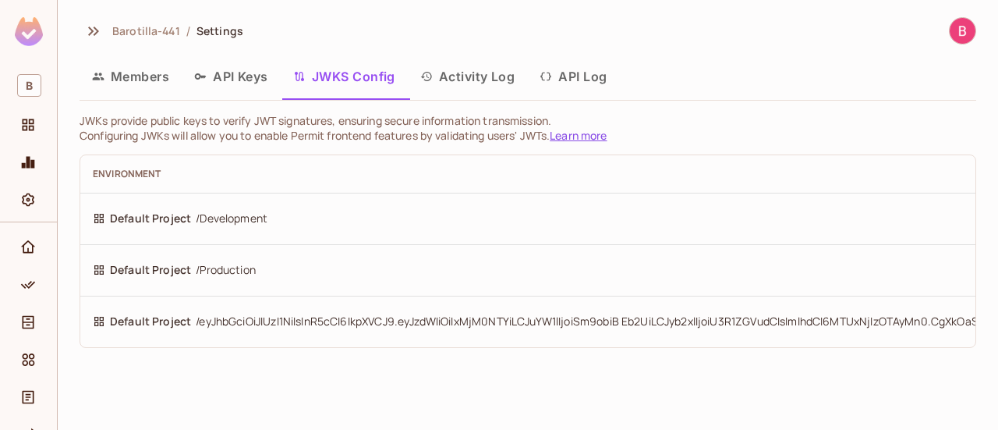
click at [501, 242] on td "Default Project / Development" at bounding box center [654, 218] width 1149 height 51
click at [472, 68] on button "Activity Log" at bounding box center [468, 76] width 120 height 39
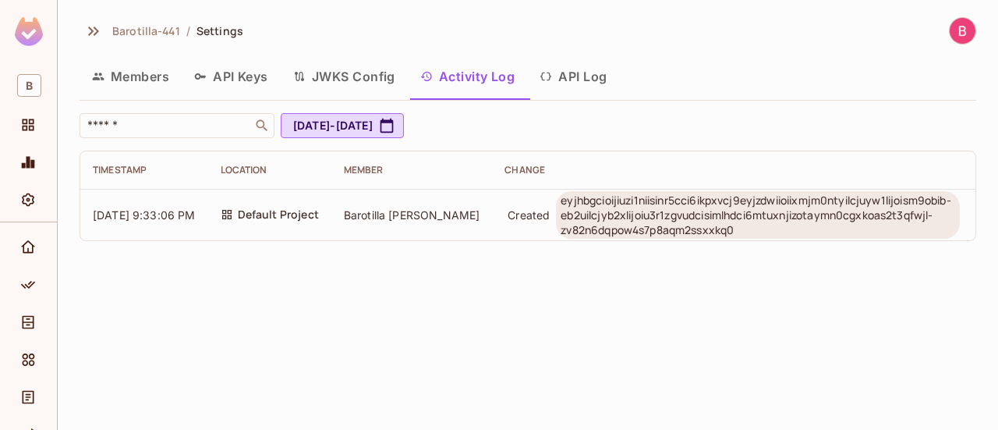
click at [565, 69] on button "API Log" at bounding box center [573, 76] width 92 height 39
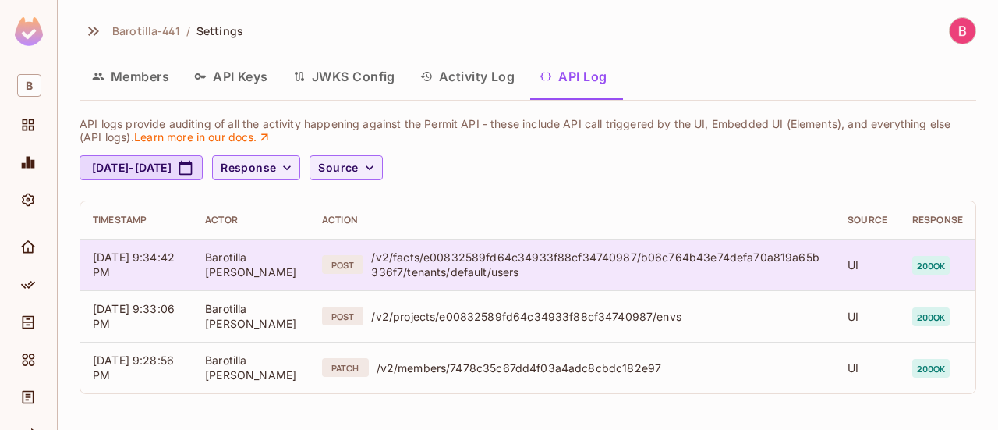
click at [354, 261] on div "POST" at bounding box center [342, 264] width 41 height 19
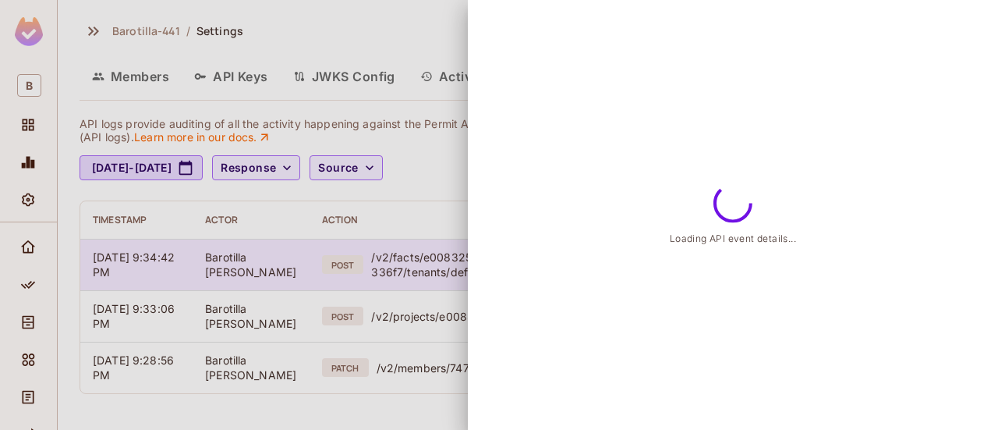
click at [354, 261] on div at bounding box center [499, 215] width 998 height 430
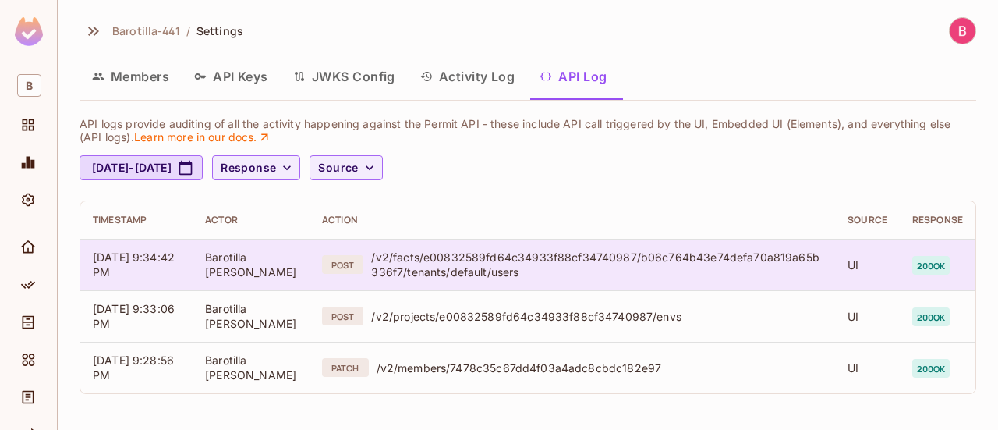
click at [354, 261] on div "POST" at bounding box center [342, 264] width 41 height 19
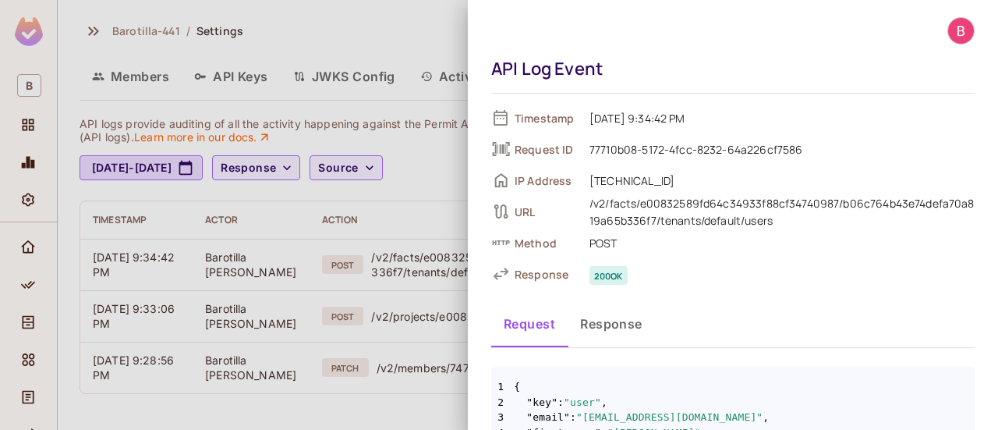
click at [613, 315] on button "Response" at bounding box center [611, 323] width 87 height 39
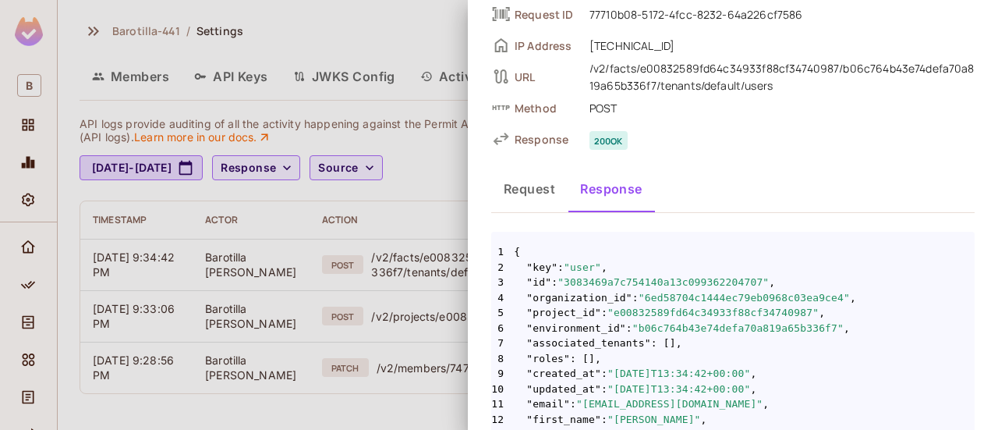
scroll to position [203, 0]
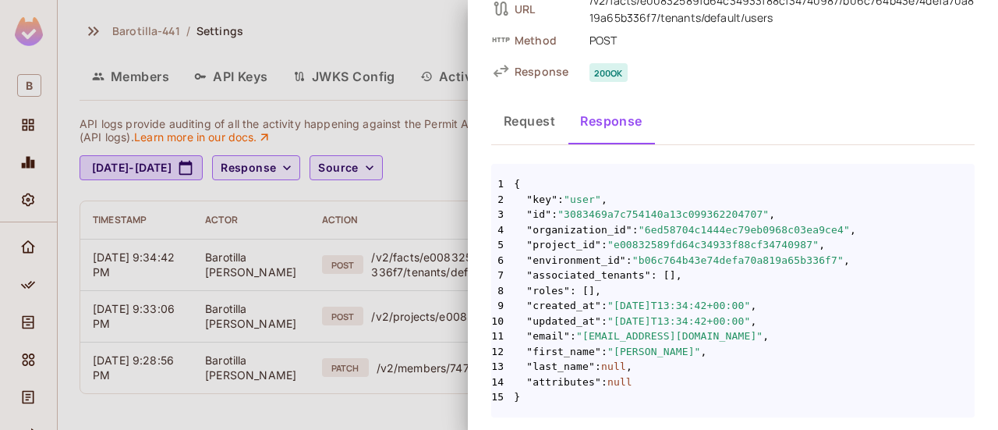
click at [457, 97] on div at bounding box center [499, 215] width 998 height 430
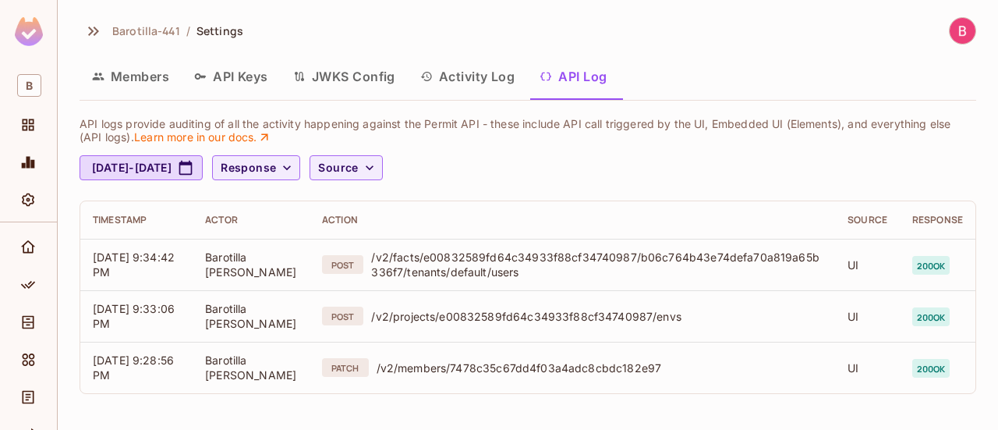
click at [479, 67] on button "Activity Log" at bounding box center [468, 76] width 120 height 39
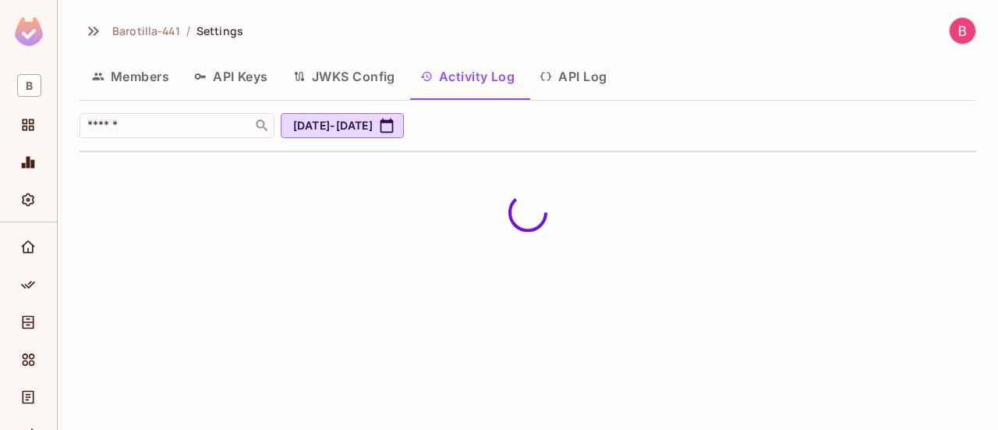
click at [325, 68] on button "JWKS Config" at bounding box center [344, 76] width 127 height 39
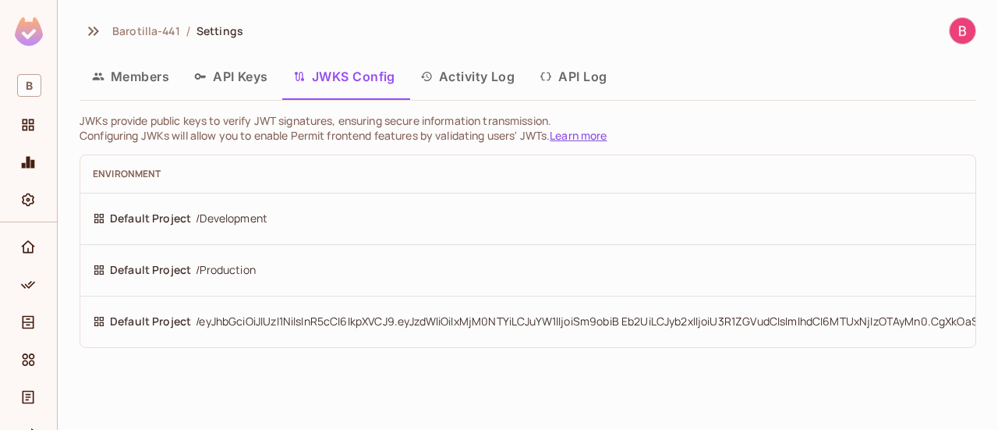
click at [317, 193] on td "Default Project / Development" at bounding box center [654, 218] width 1149 height 51
click at [245, 72] on button "API Keys" at bounding box center [231, 76] width 99 height 39
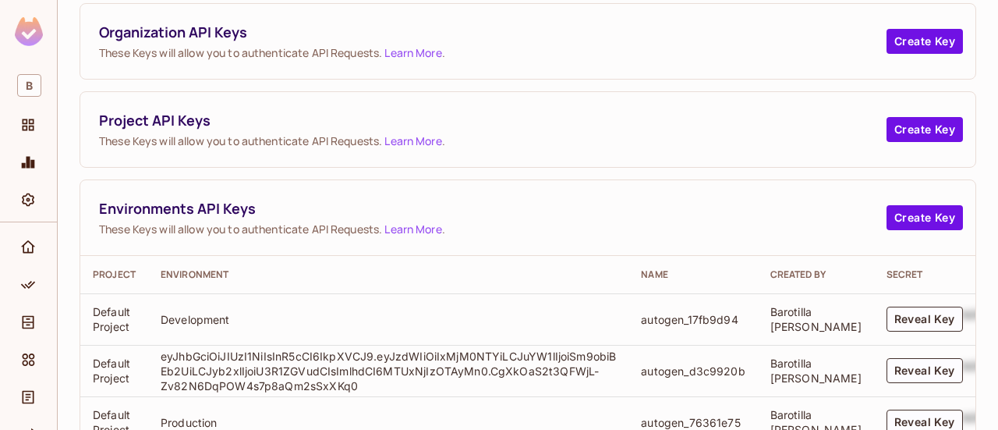
scroll to position [184, 0]
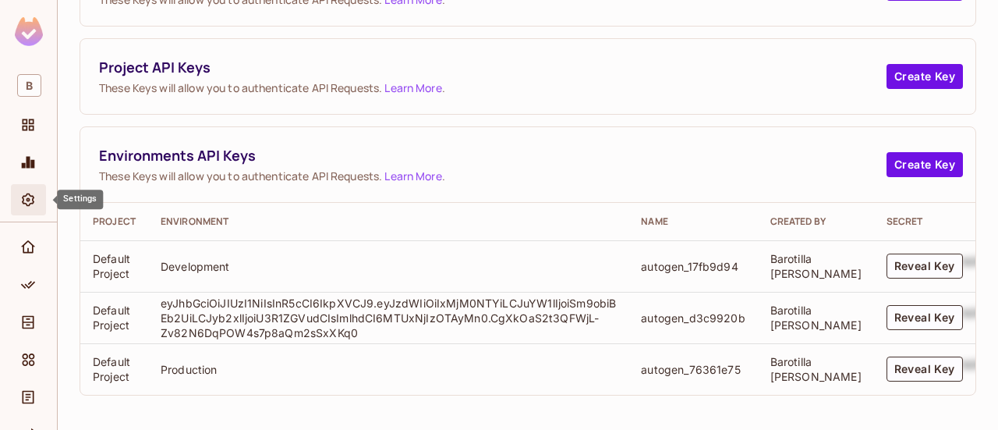
click at [38, 201] on div "Settings" at bounding box center [30, 199] width 27 height 19
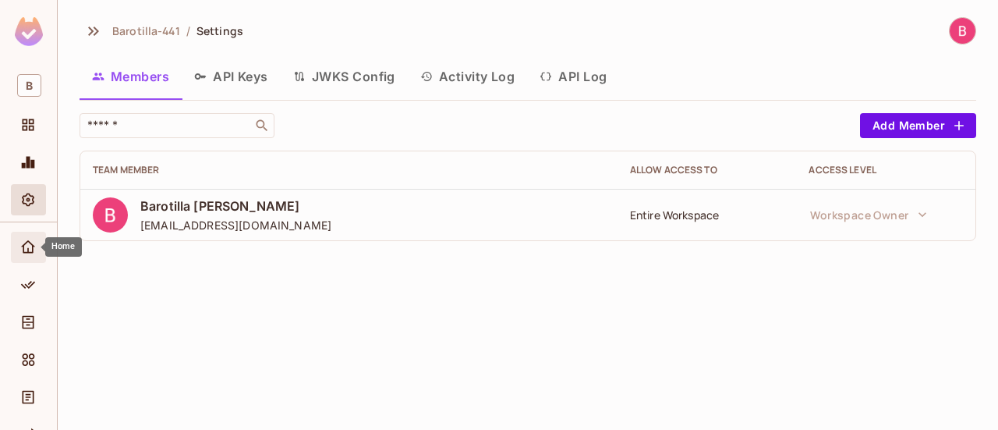
click at [35, 246] on div "Home" at bounding box center [58, 246] width 48 height 19
click at [27, 238] on span "Home" at bounding box center [28, 247] width 19 height 19
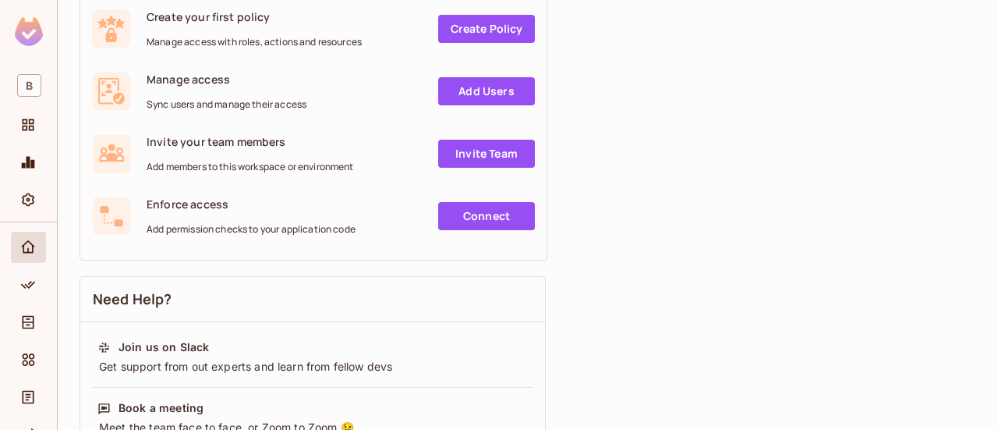
scroll to position [315, 0]
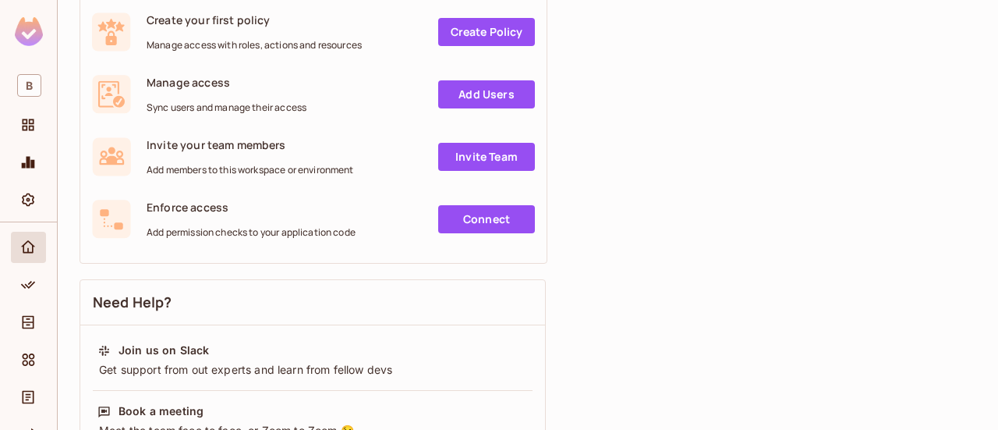
click at [10, 328] on div at bounding box center [28, 362] width 57 height 281
click at [27, 318] on icon "Directory" at bounding box center [29, 322] width 12 height 13
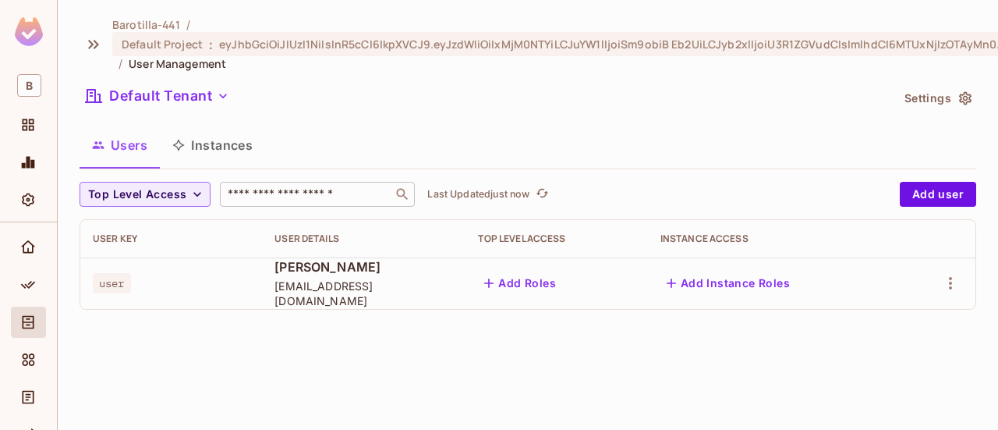
click at [317, 185] on div "​" at bounding box center [317, 194] width 195 height 25
click at [25, 364] on icon "Elements" at bounding box center [29, 359] width 12 height 12
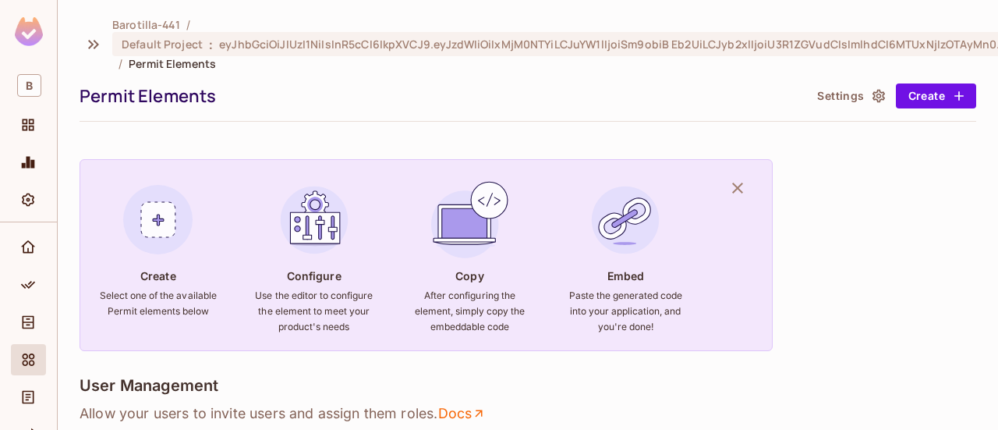
click at [384, 228] on div "Create Select one of the available Permit elements below Configure Use the edit…" at bounding box center [426, 255] width 693 height 192
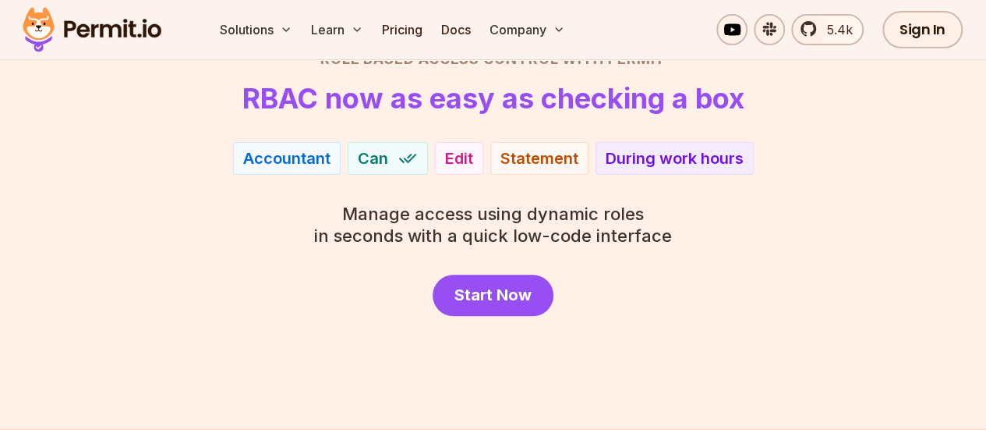
scroll to position [150, 0]
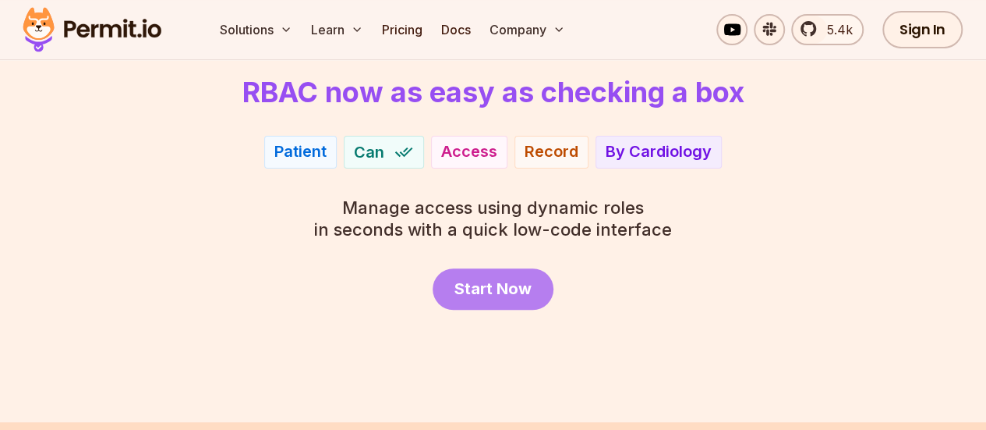
click at [520, 296] on span "Start Now" at bounding box center [493, 289] width 77 height 22
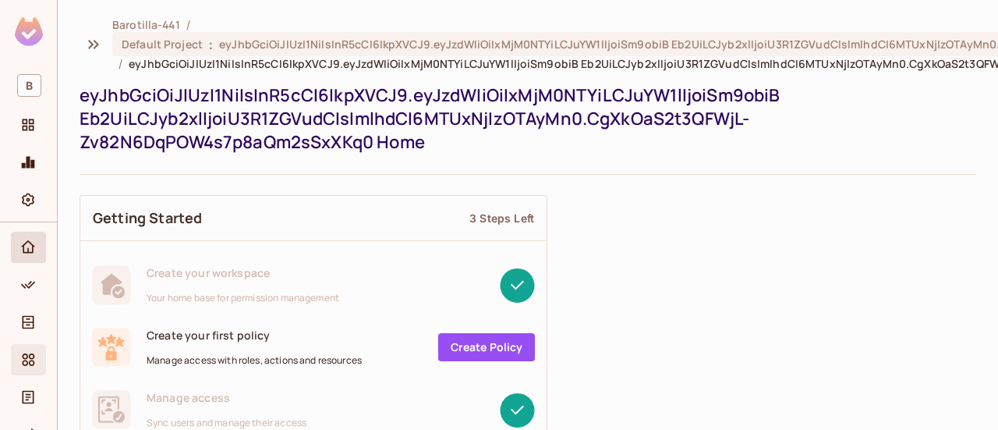
click at [31, 364] on icon "Elements" at bounding box center [29, 359] width 12 height 12
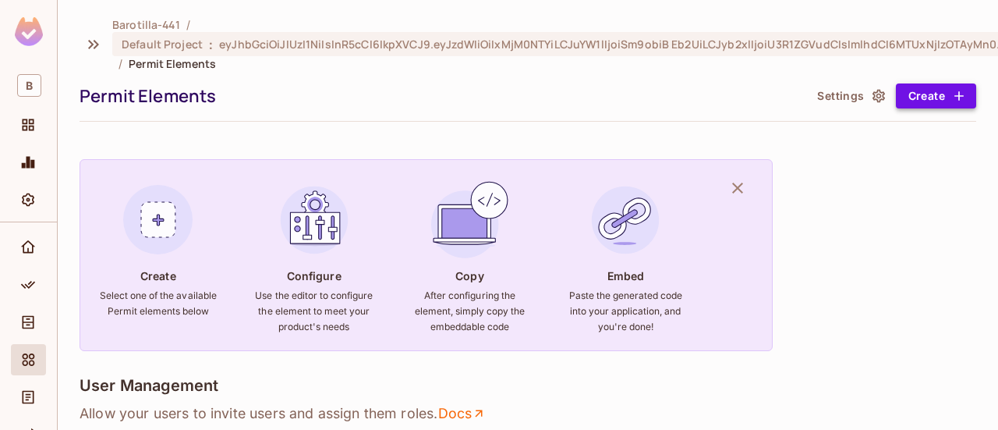
click at [909, 93] on button "Create" at bounding box center [936, 95] width 80 height 25
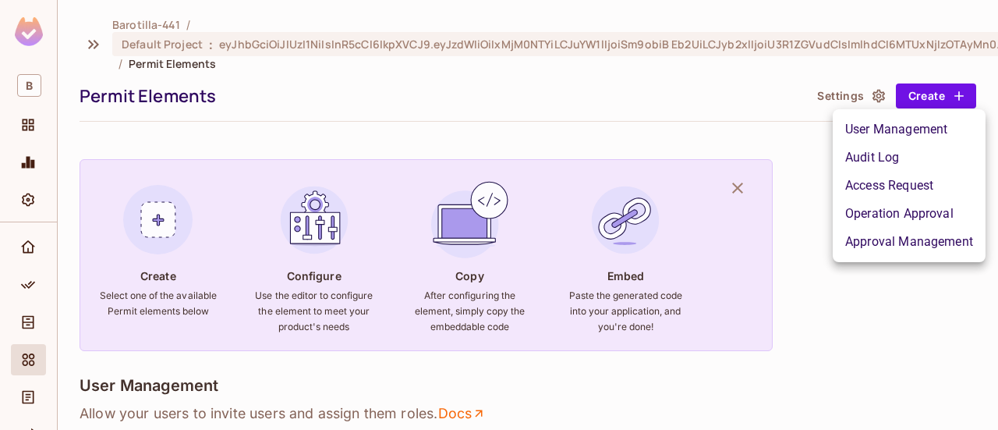
click at [926, 138] on li "User Management" at bounding box center [909, 129] width 153 height 28
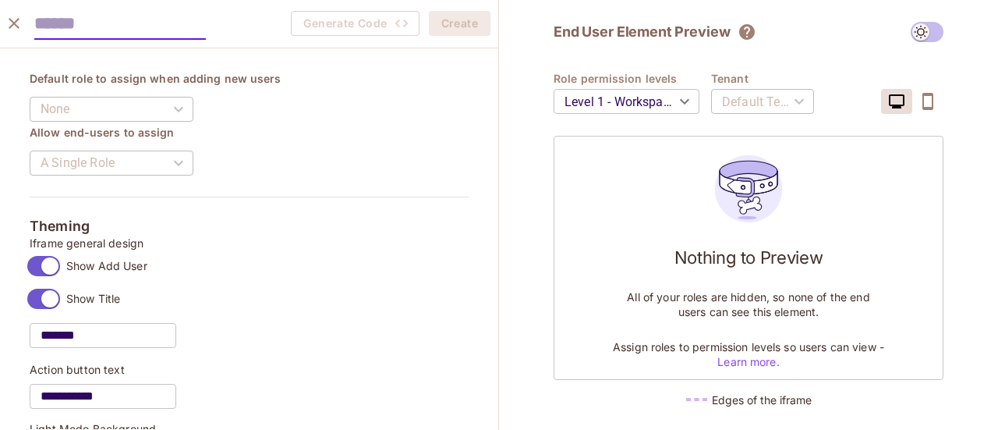
scroll to position [633, 0]
